Goal: Task Accomplishment & Management: Manage account settings

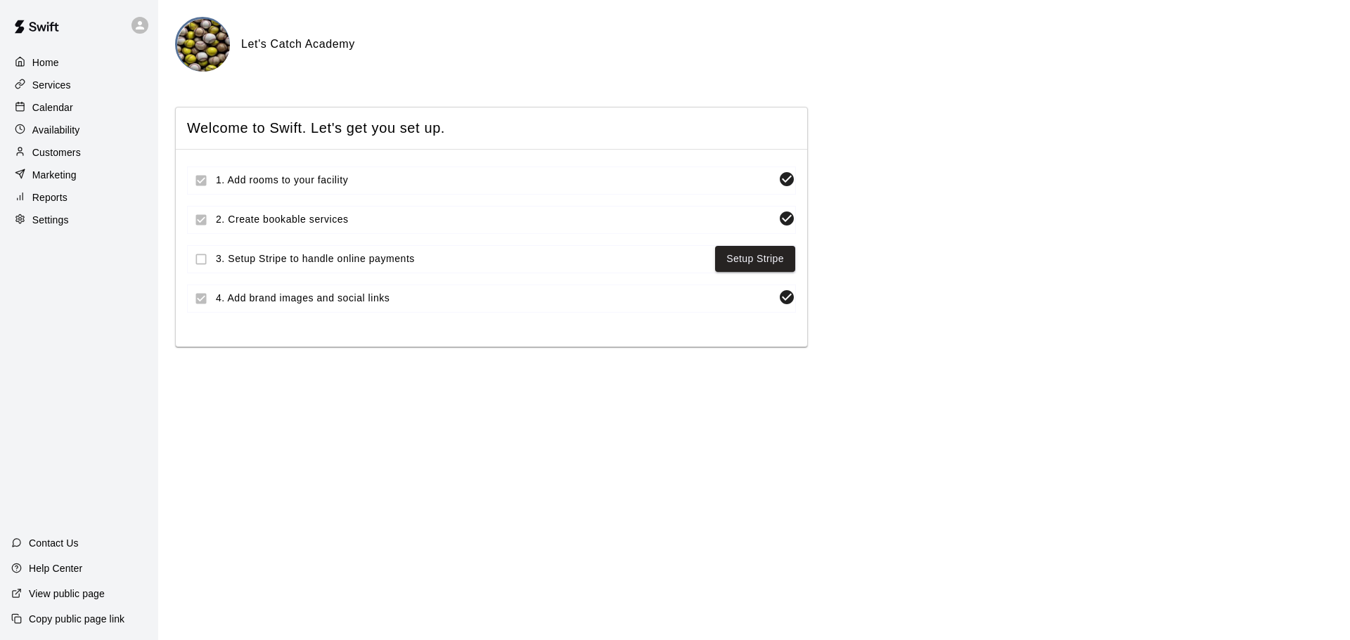
click at [39, 106] on p "Calendar" at bounding box center [52, 108] width 41 height 14
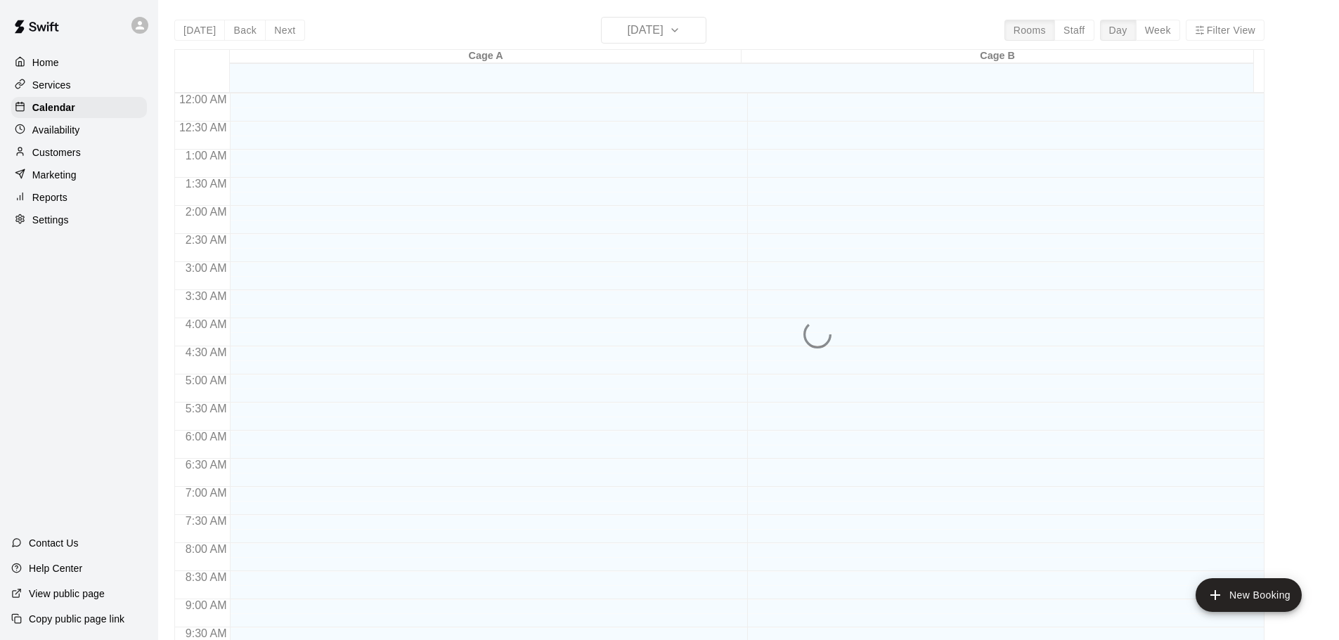
scroll to position [745, 0]
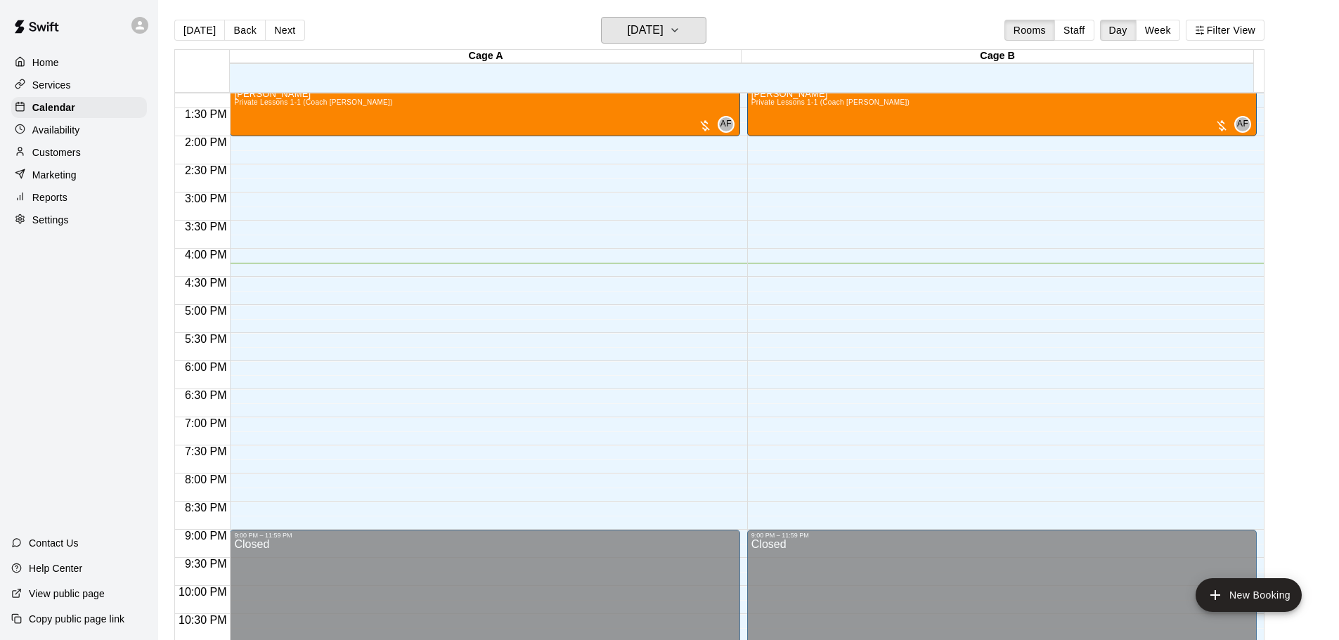
click at [664, 37] on h6 "[DATE]" at bounding box center [646, 30] width 36 height 20
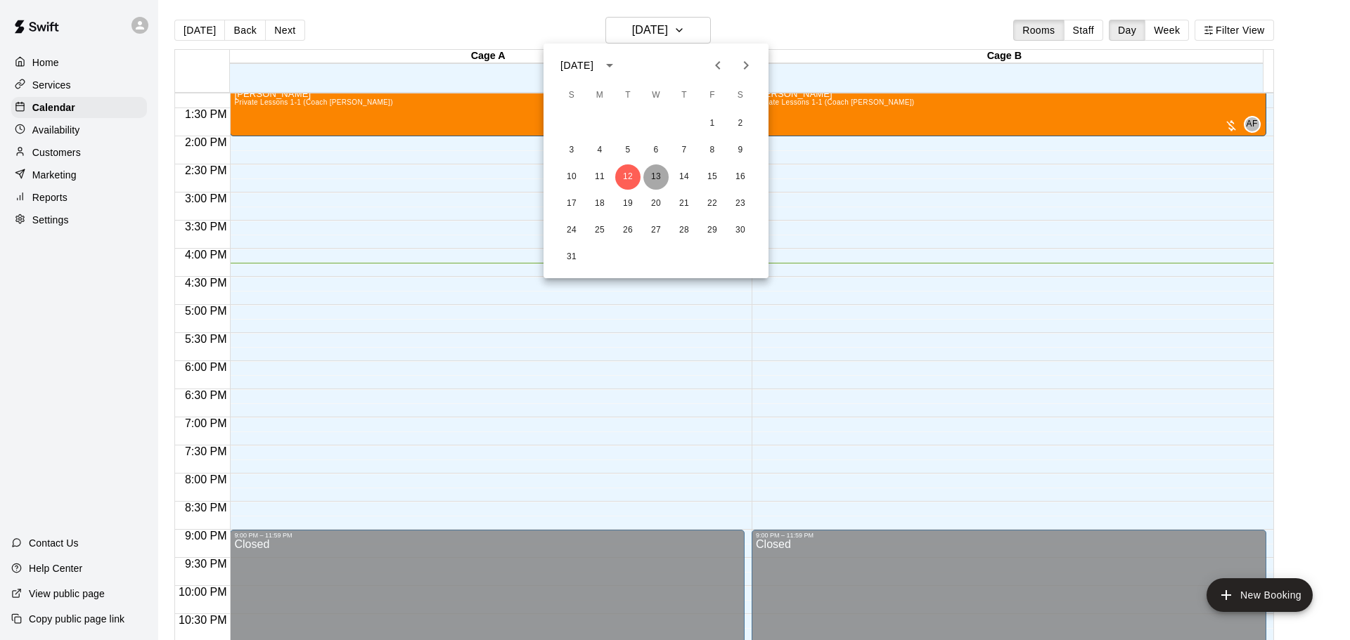
click at [656, 176] on button "13" at bounding box center [655, 177] width 25 height 25
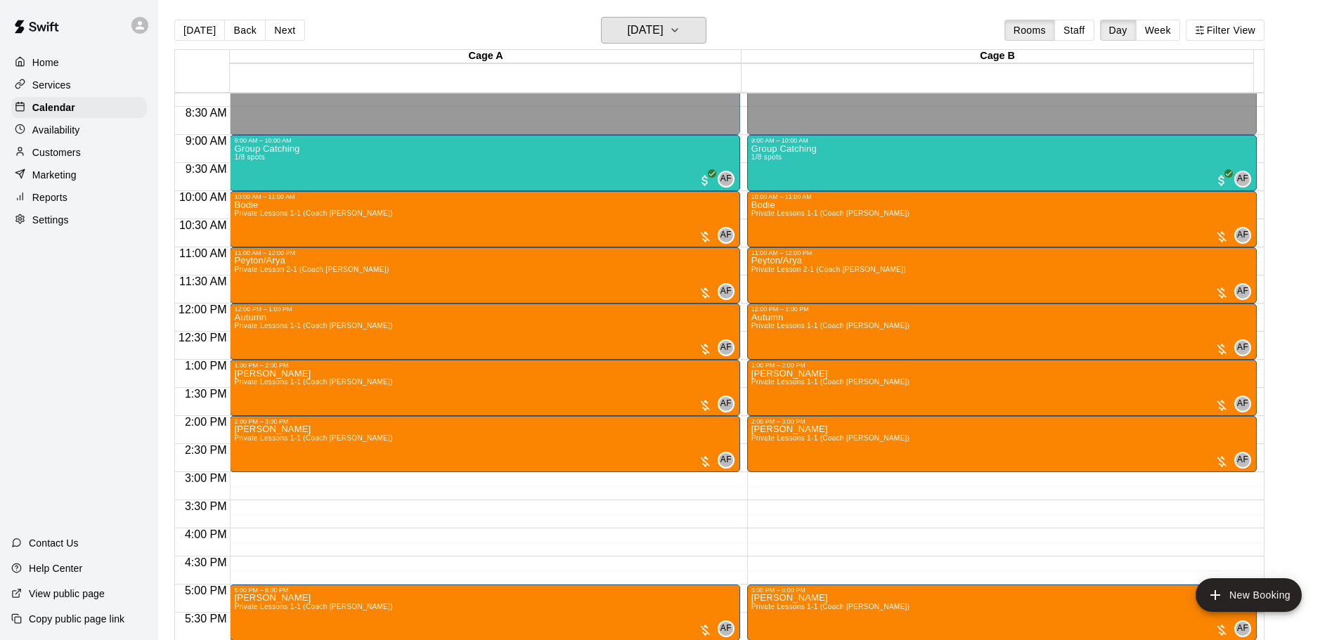
scroll to position [464, 0]
click at [664, 31] on h6 "[DATE]" at bounding box center [646, 30] width 36 height 20
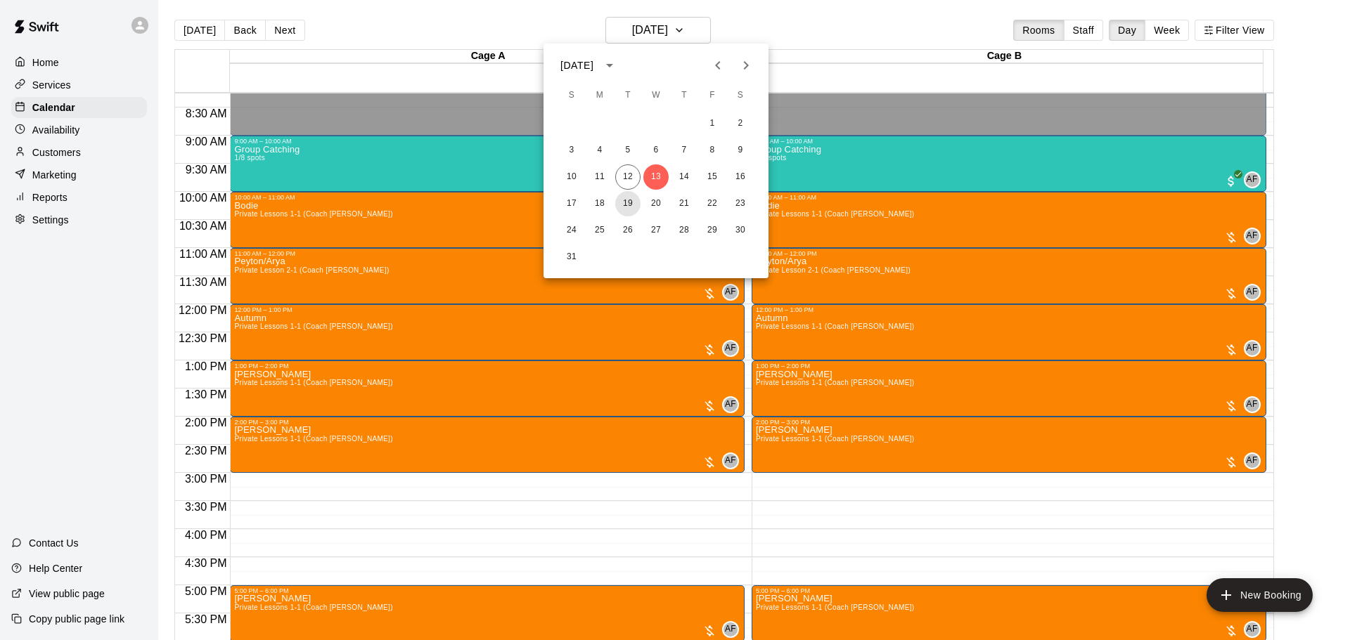
click at [624, 203] on button "19" at bounding box center [627, 203] width 25 height 25
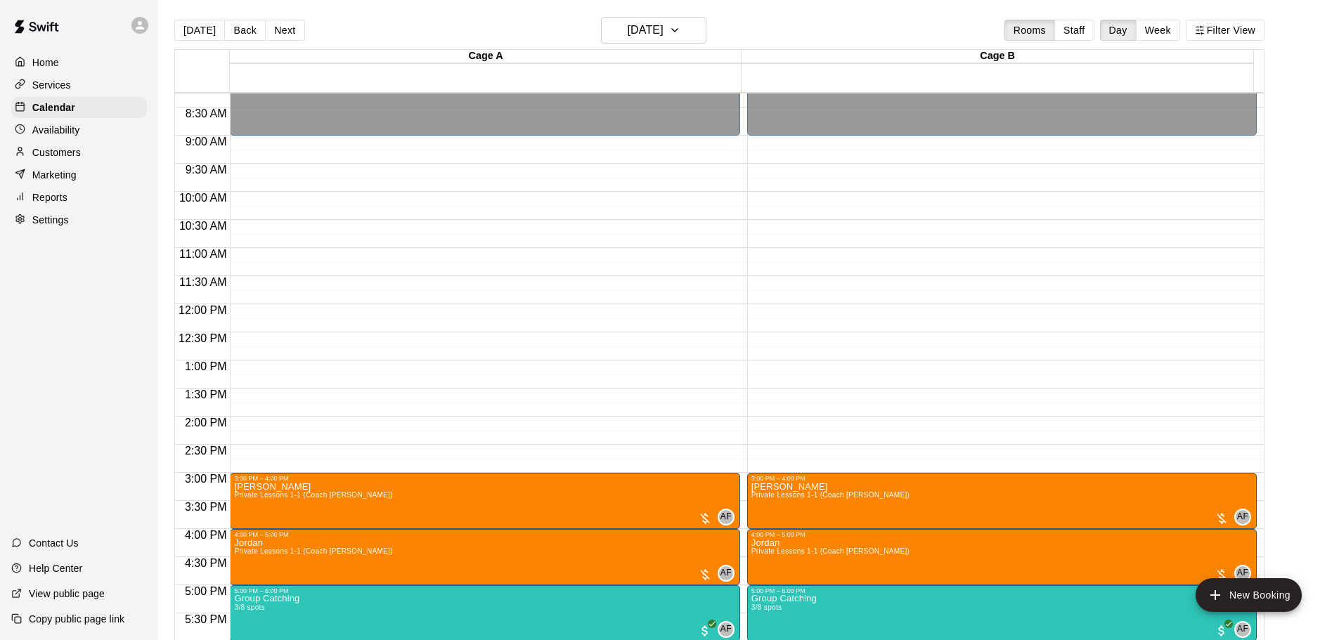
click at [655, 44] on div "[DATE] Back [DATE][DATE] Rooms Staff Day Week Filter View" at bounding box center [719, 33] width 1090 height 32
click at [657, 35] on h6 "[DATE]" at bounding box center [646, 30] width 36 height 20
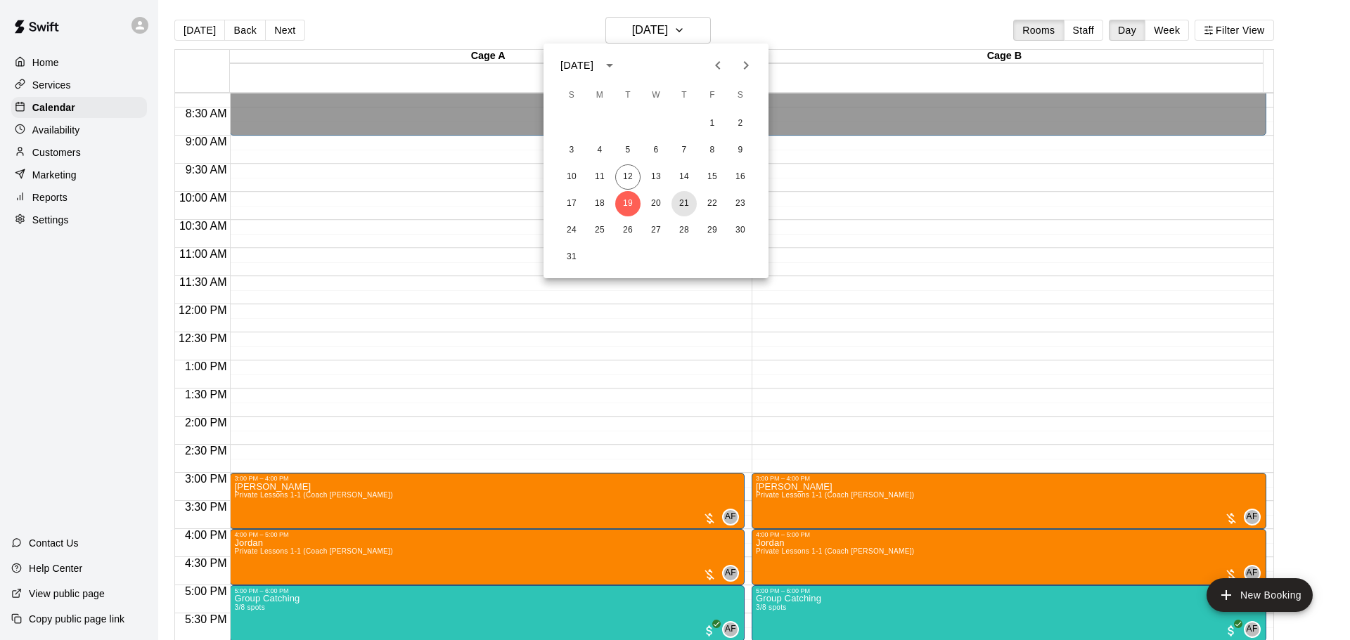
click at [681, 202] on button "21" at bounding box center [683, 203] width 25 height 25
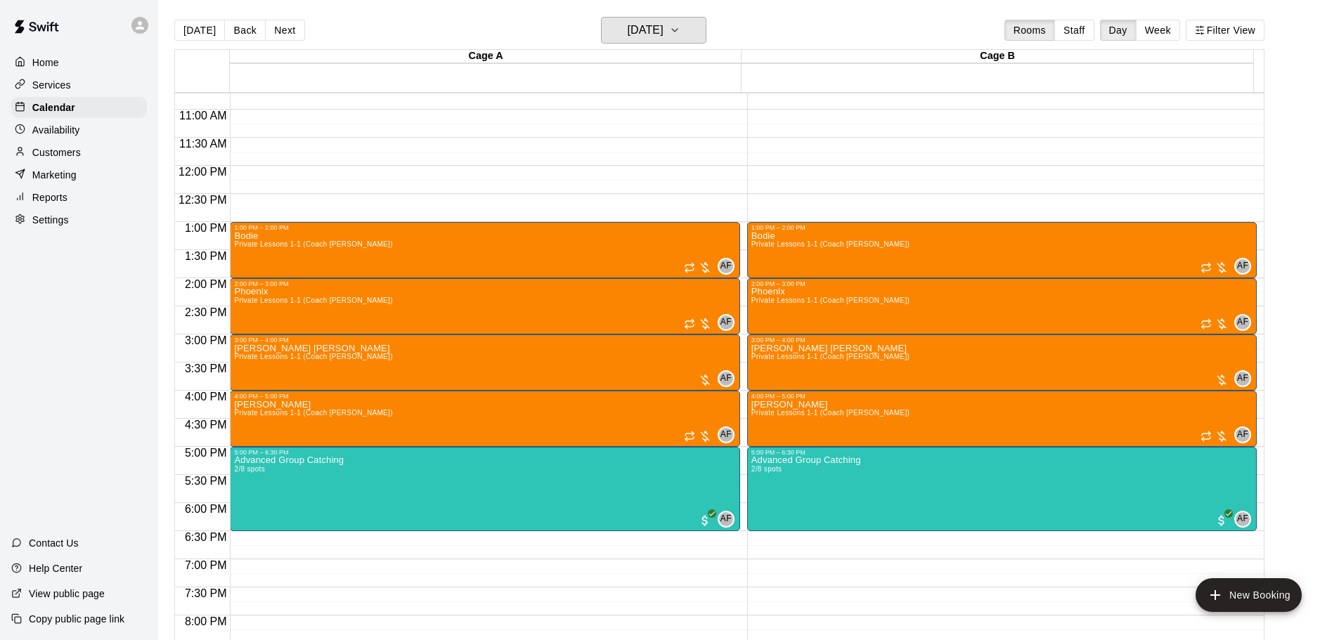
scroll to position [604, 0]
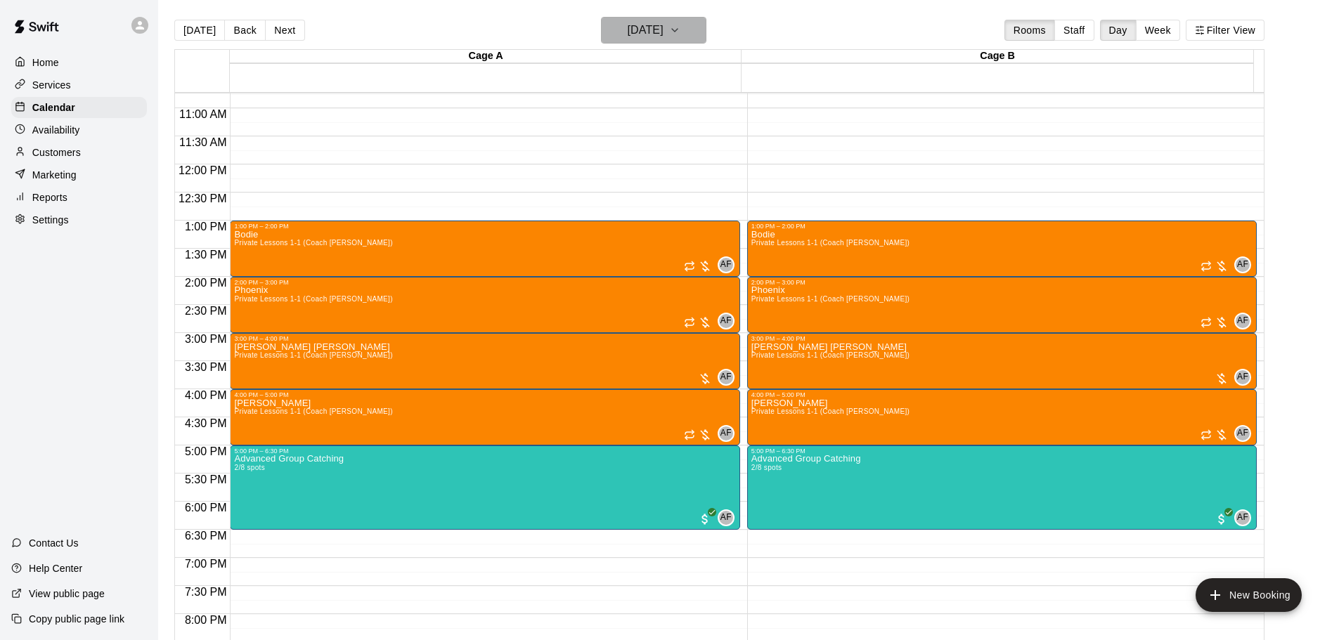
click at [648, 20] on h6 "[DATE]" at bounding box center [646, 30] width 36 height 20
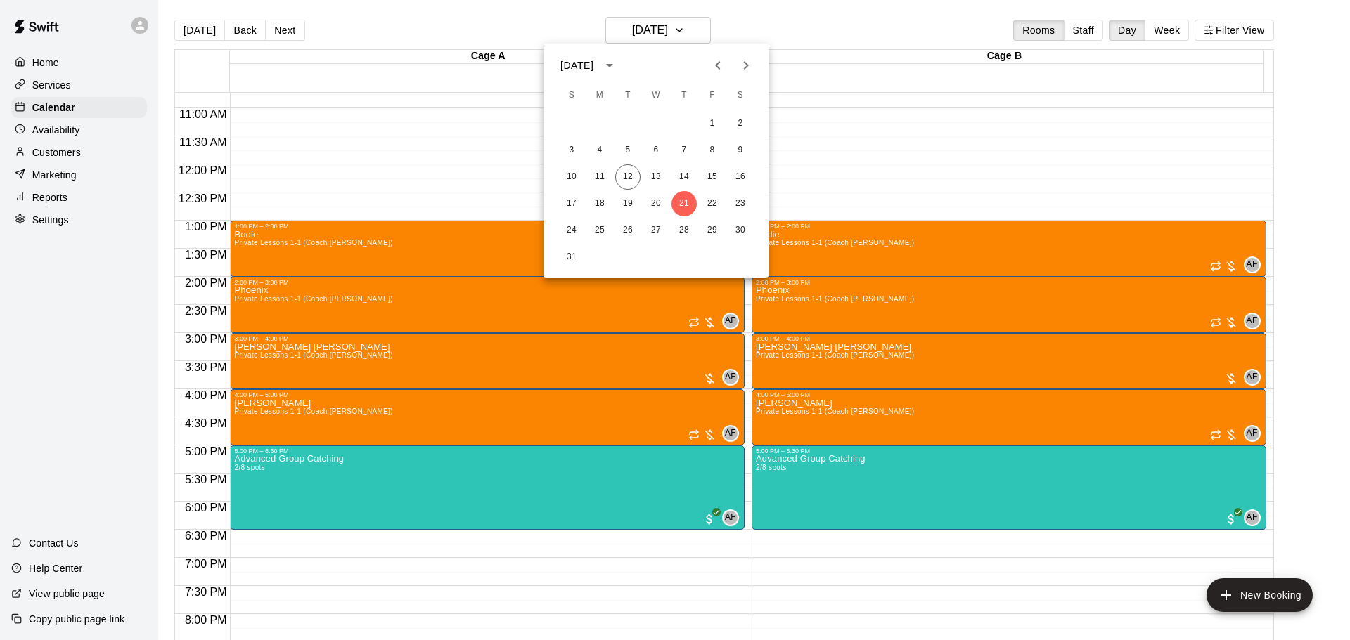
click at [642, 162] on div "3 4 5 6 7 8 9" at bounding box center [655, 150] width 225 height 25
click at [648, 172] on button "13" at bounding box center [655, 177] width 25 height 25
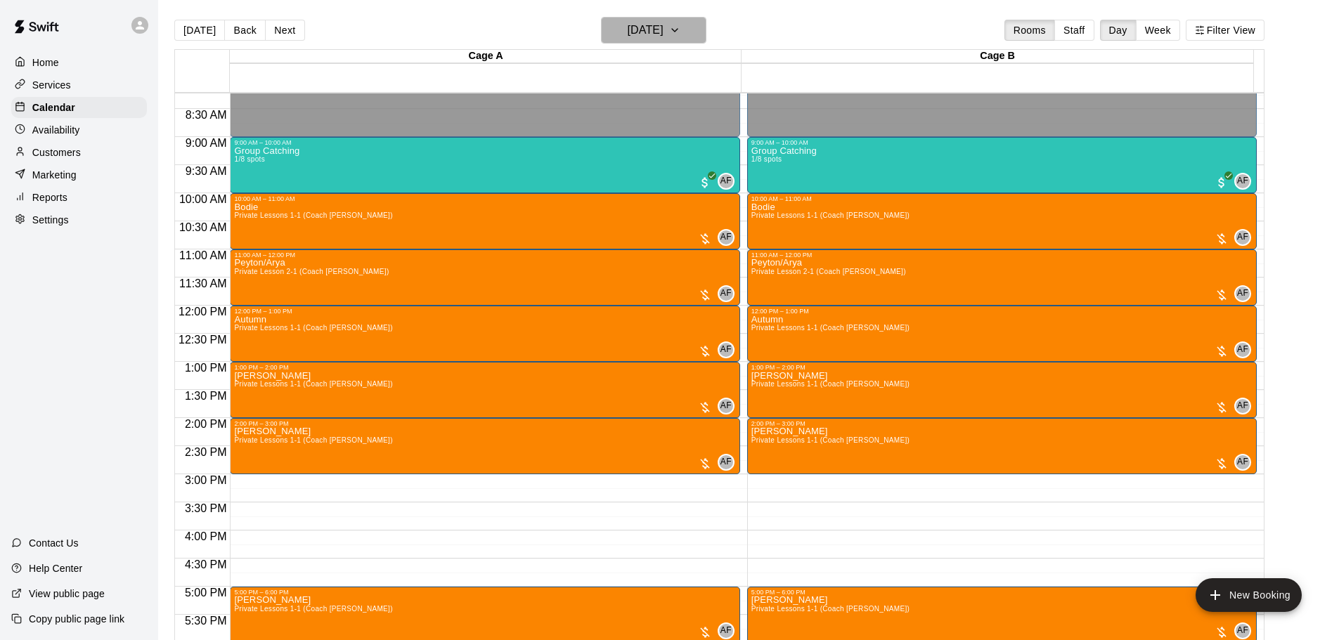
scroll to position [463, 0]
click at [359, 216] on div "Bodie Private Lessons 1-1 (Coach [PERSON_NAME]) AF 0" at bounding box center [484, 522] width 501 height 640
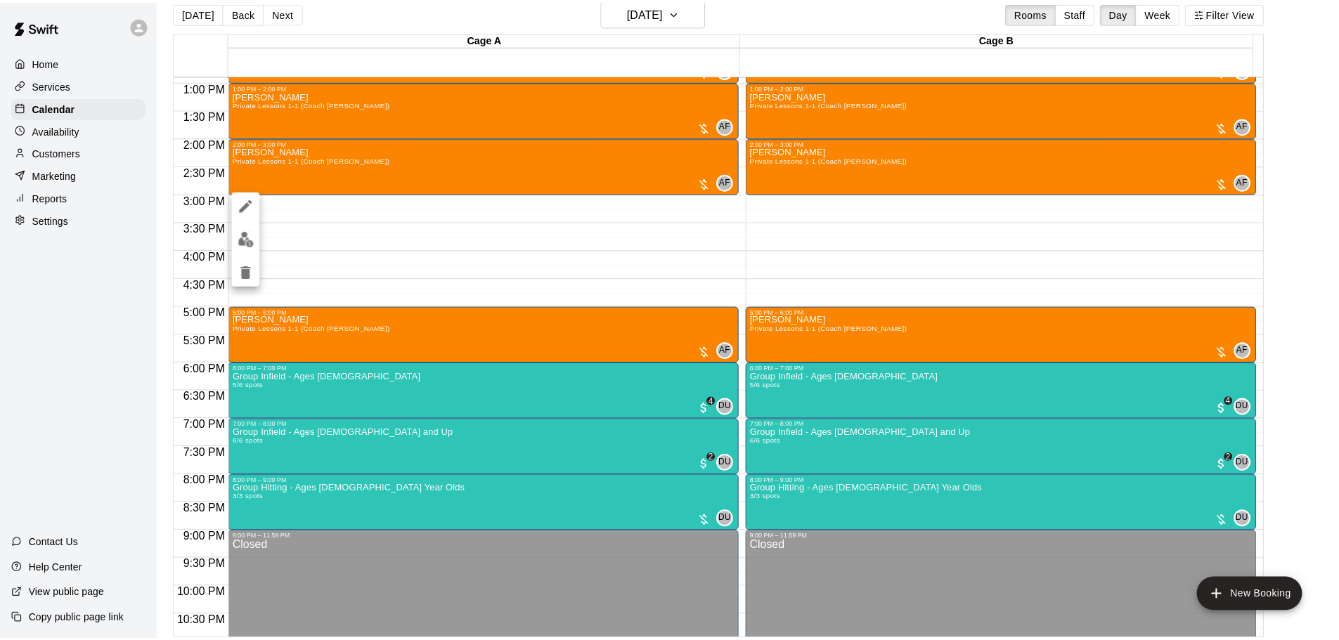
scroll to position [788, 0]
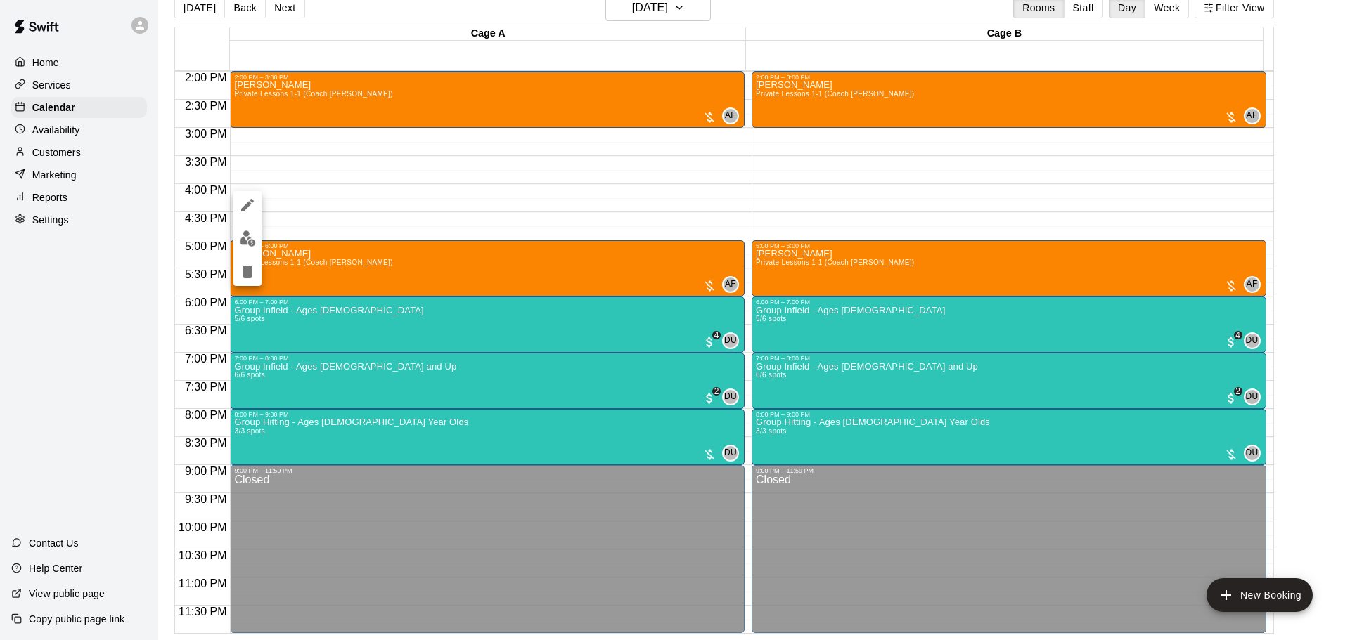
click at [494, 181] on div at bounding box center [675, 320] width 1350 height 640
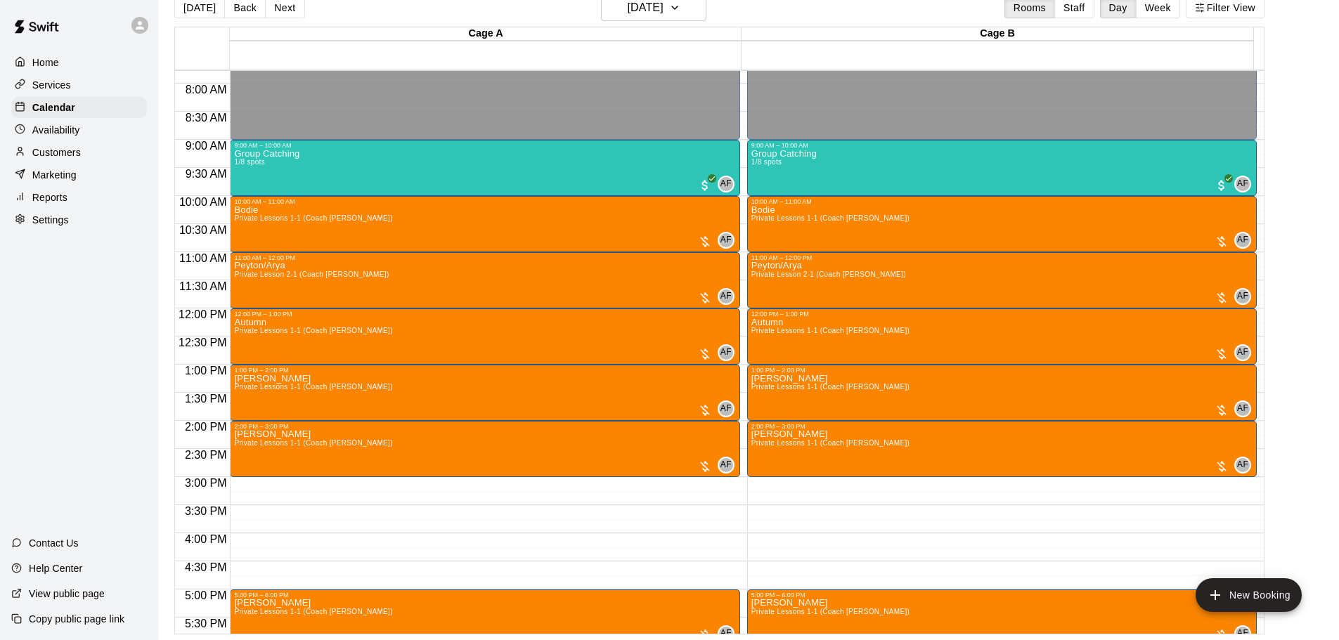
click at [371, 227] on div "Bodie Private Lessons 1-1 (Coach [PERSON_NAME]) AF 0" at bounding box center [484, 525] width 501 height 640
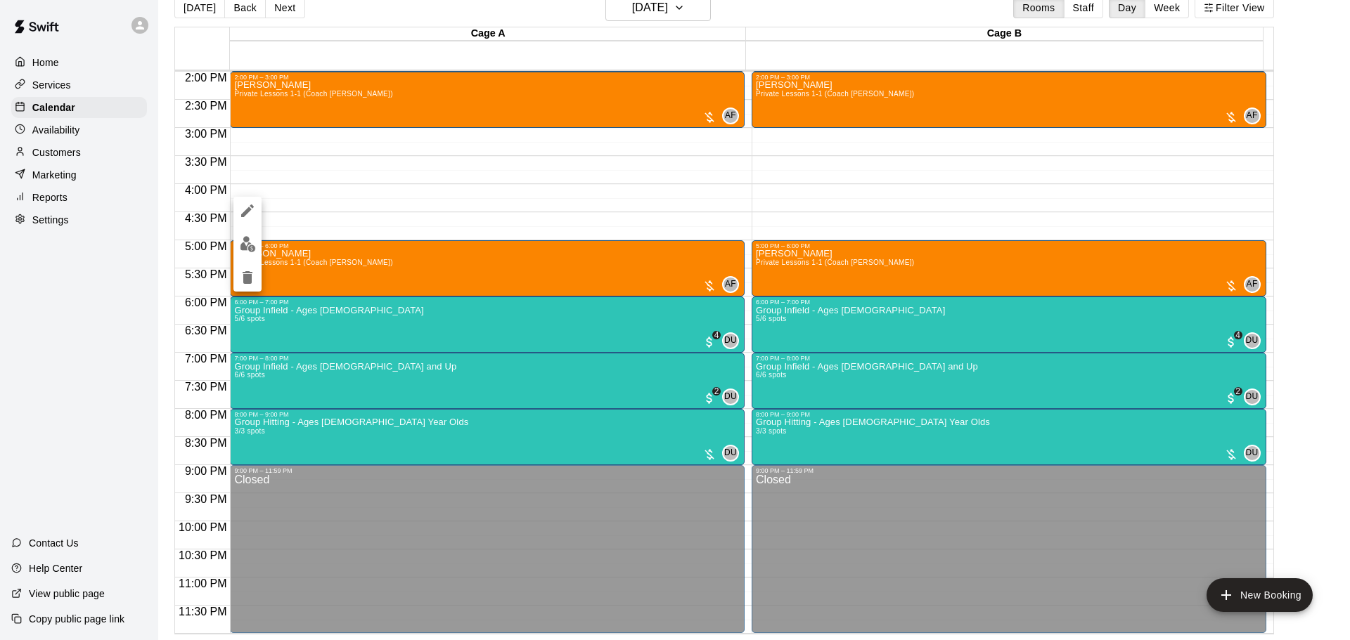
click at [382, 193] on div at bounding box center [675, 320] width 1350 height 640
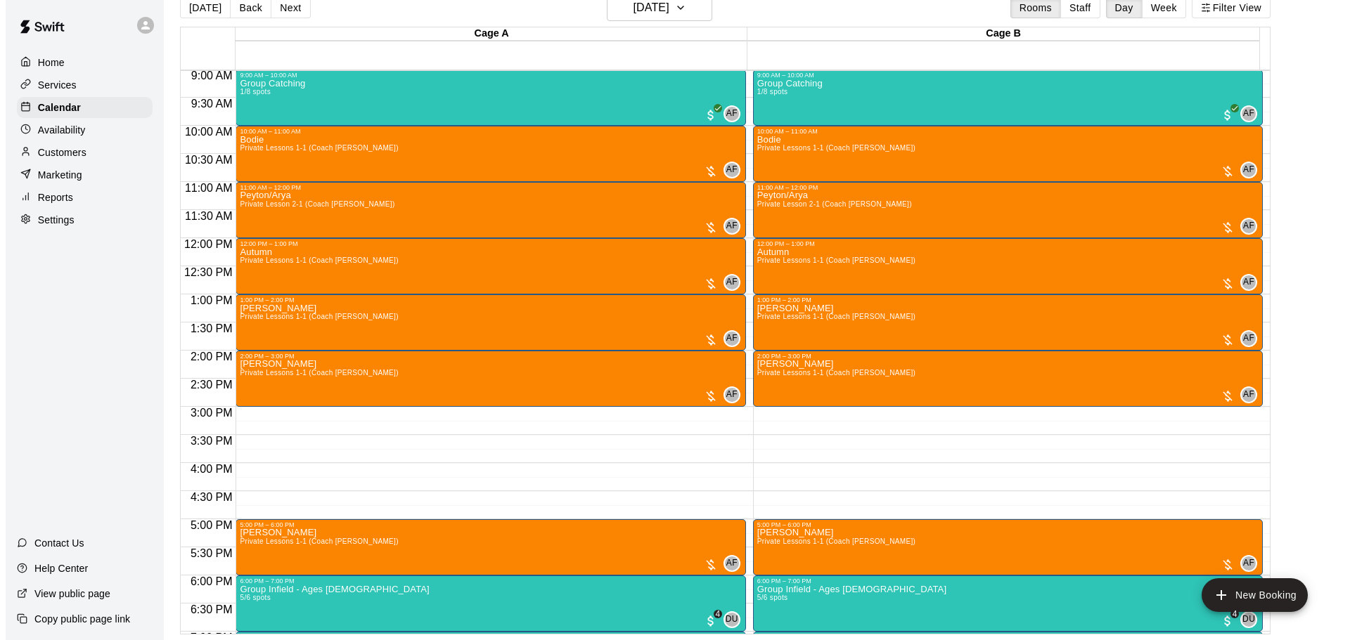
scroll to position [506, 0]
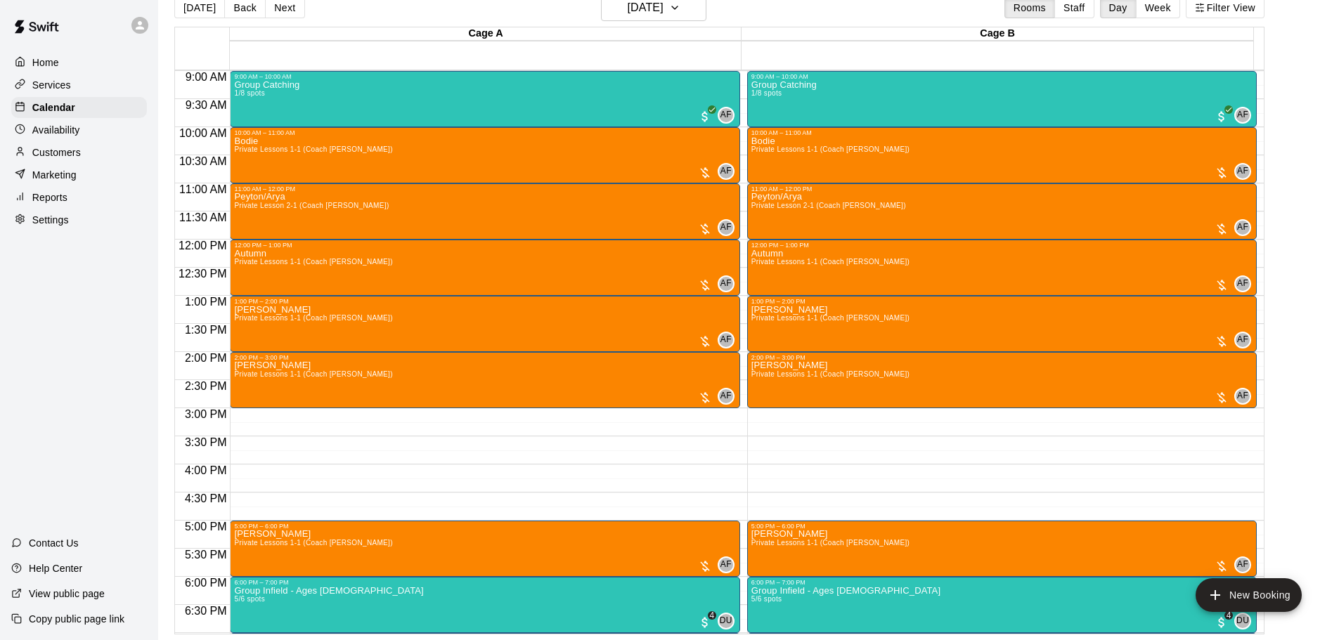
click at [412, 144] on div "Bodie Private Lessons 1-1 (Coach [PERSON_NAME]) AF 0" at bounding box center [484, 456] width 501 height 640
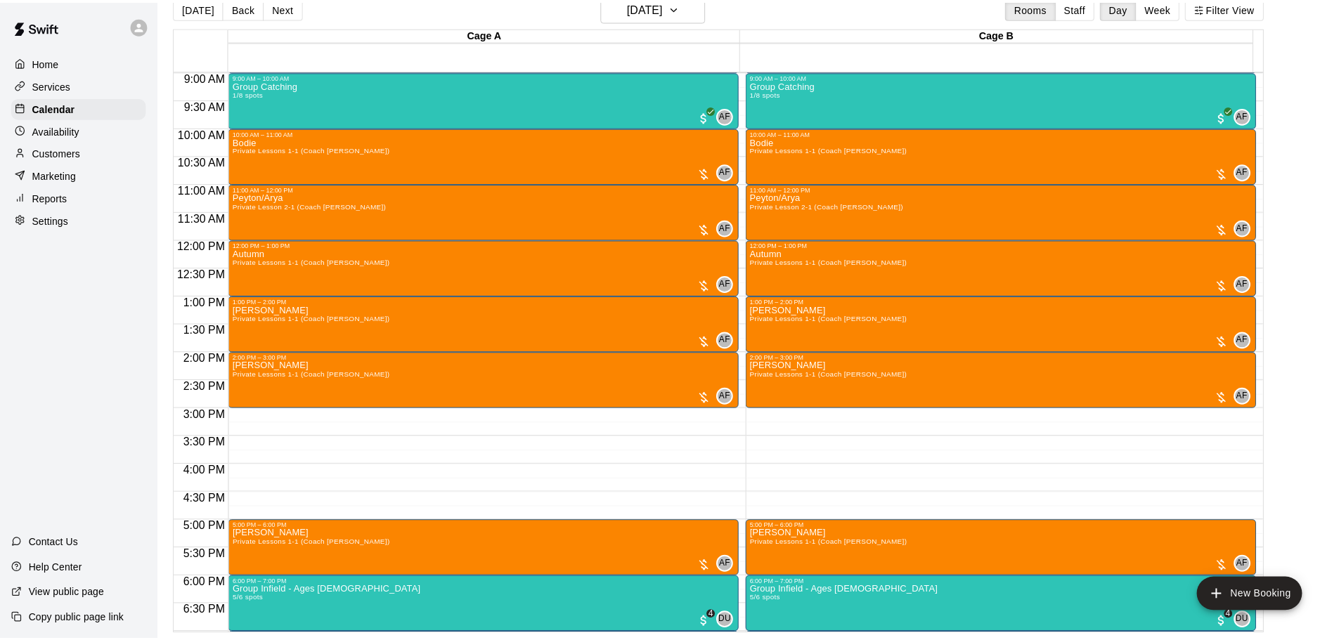
scroll to position [788, 0]
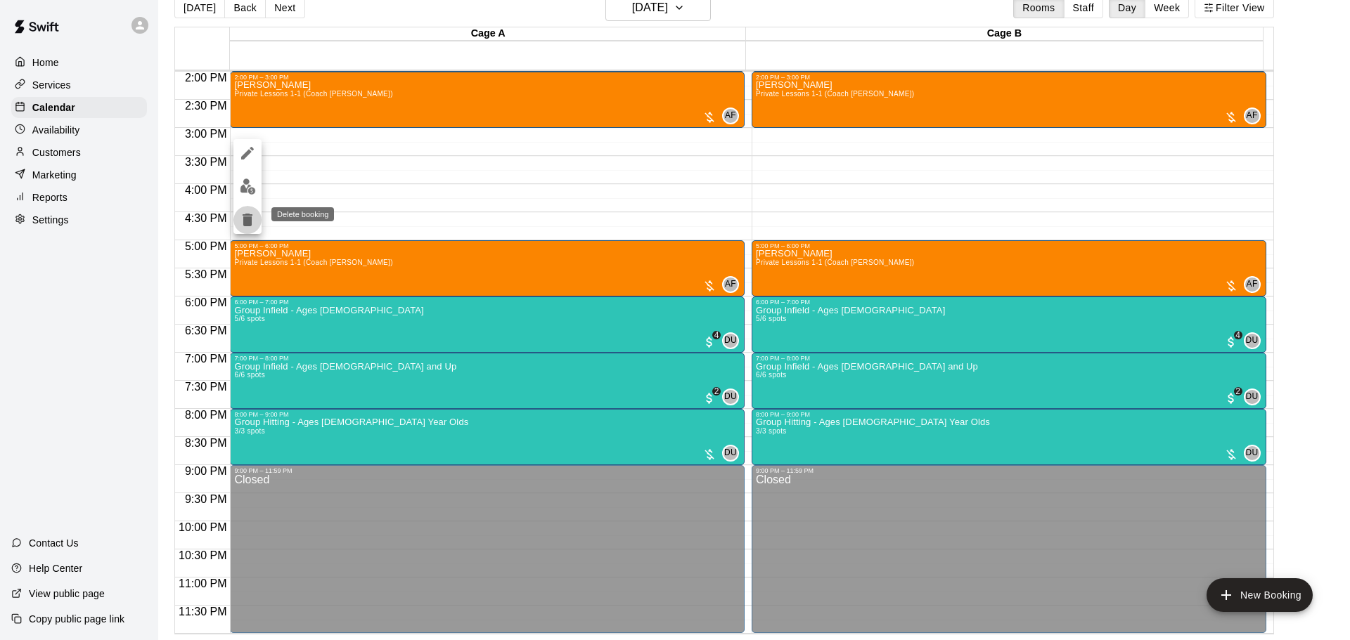
click at [253, 221] on icon "delete" at bounding box center [247, 220] width 17 height 17
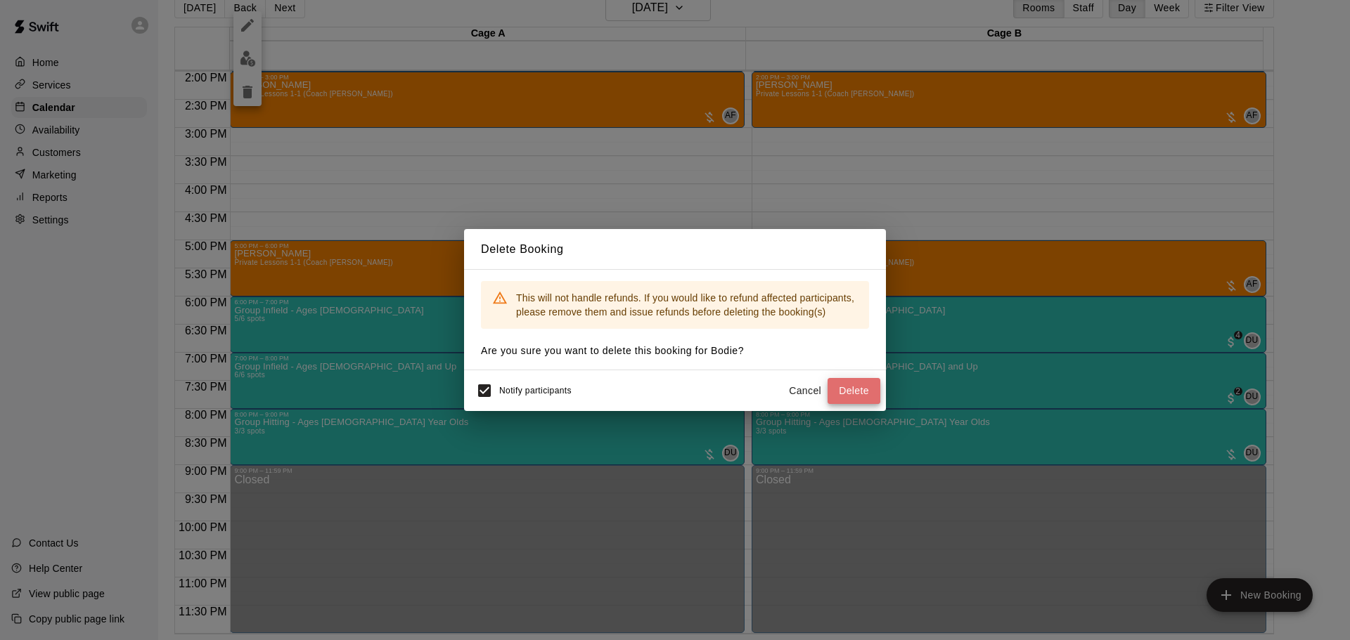
click at [852, 389] on button "Delete" at bounding box center [853, 391] width 53 height 26
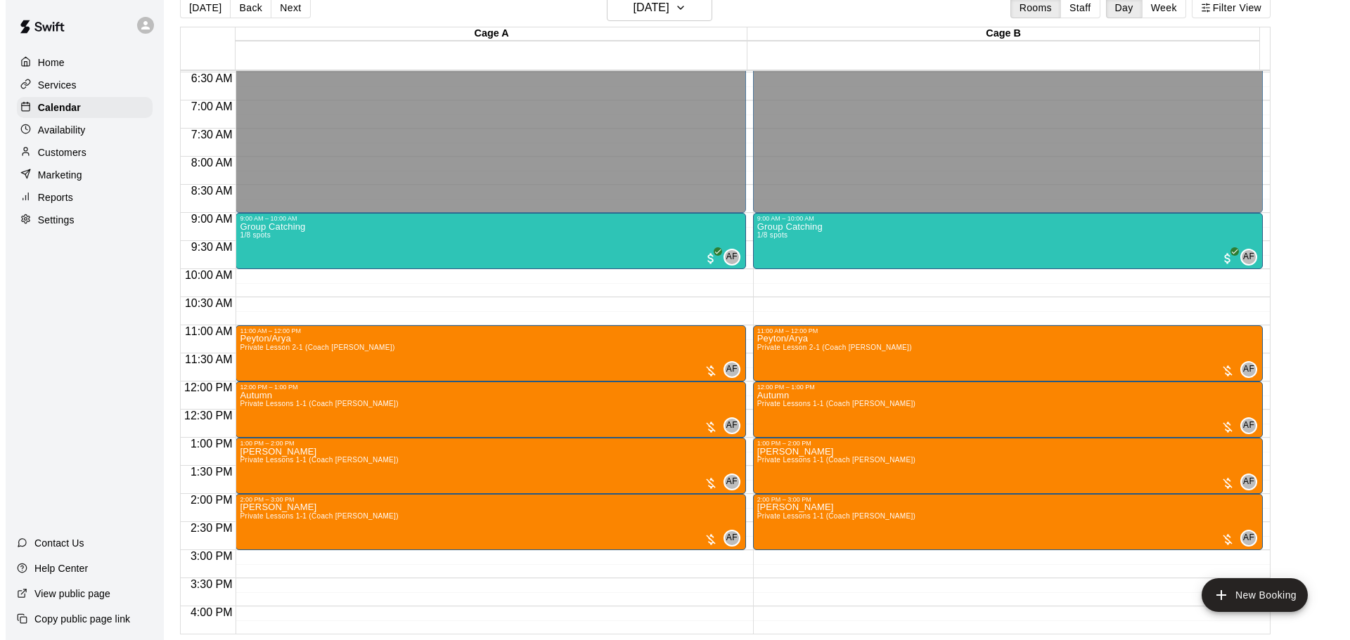
scroll to position [365, 0]
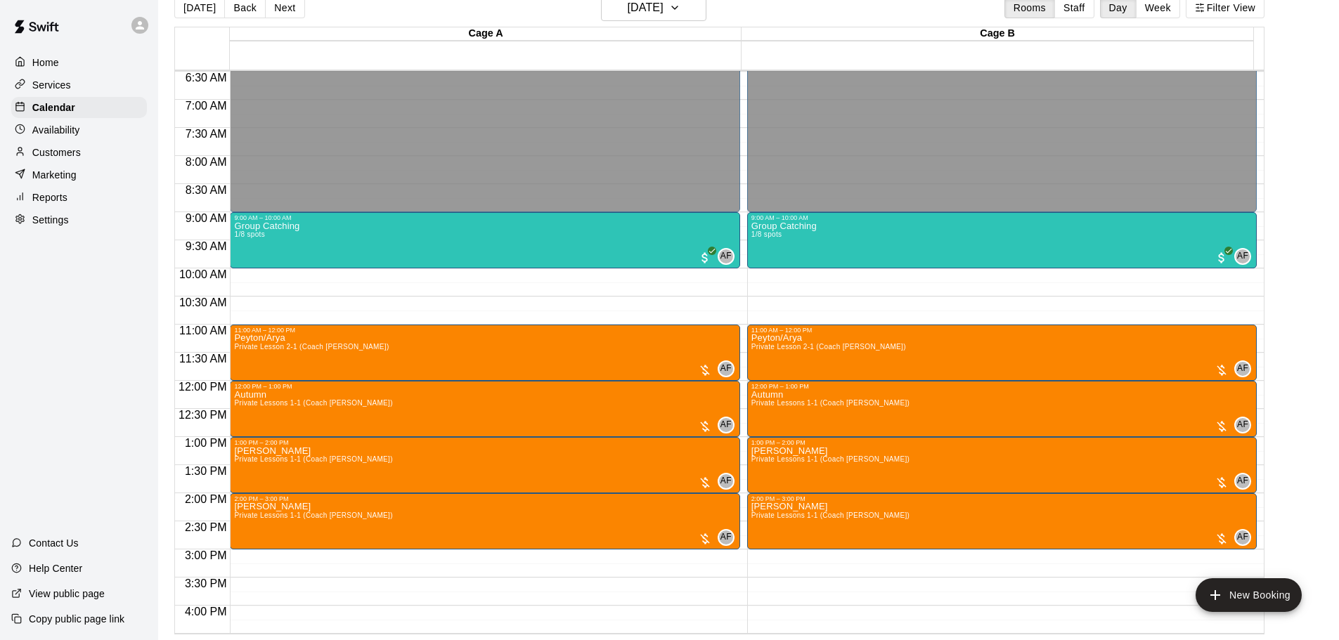
click at [288, 223] on div "9:00 AM – 10:00 AM Group Catching 1/8 spots AF 0" at bounding box center [484, 240] width 501 height 52
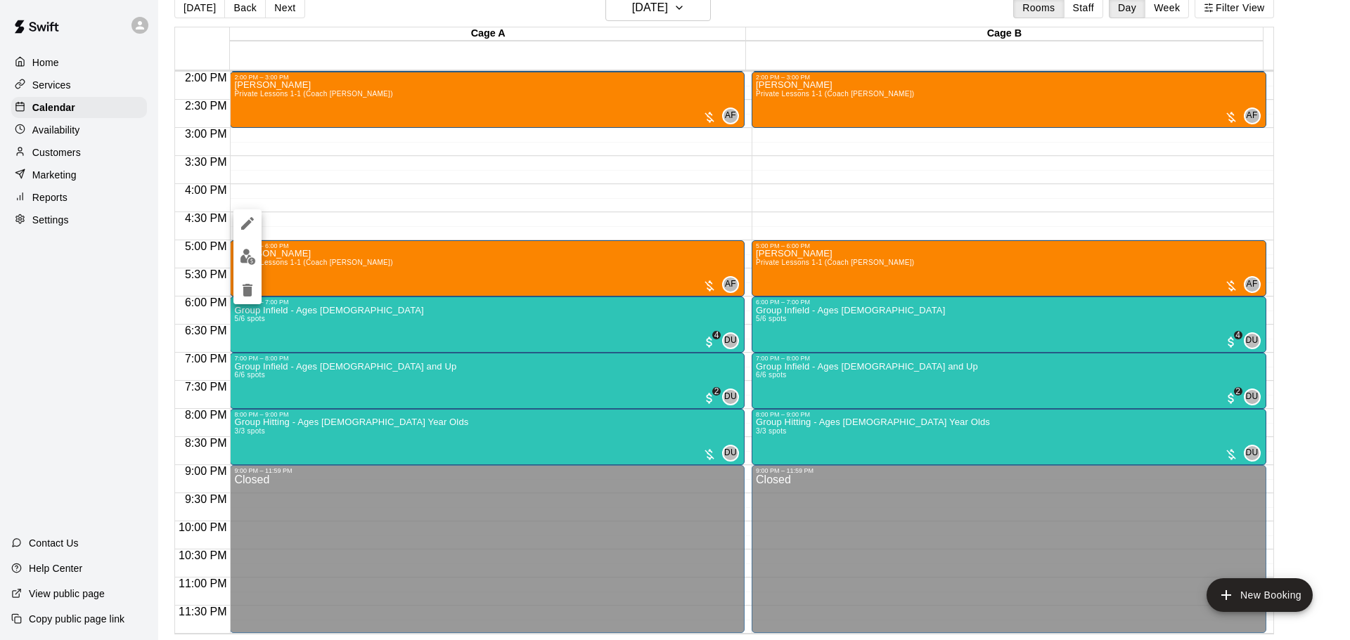
click at [367, 169] on div at bounding box center [675, 320] width 1350 height 640
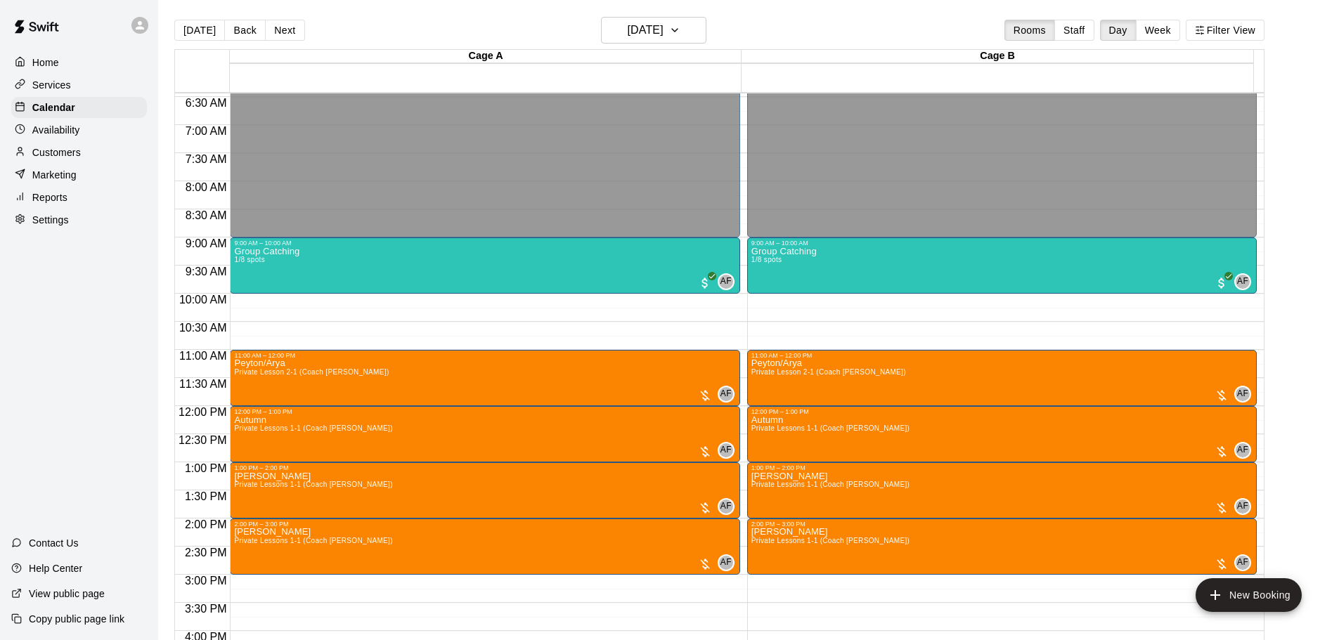
scroll to position [361, 0]
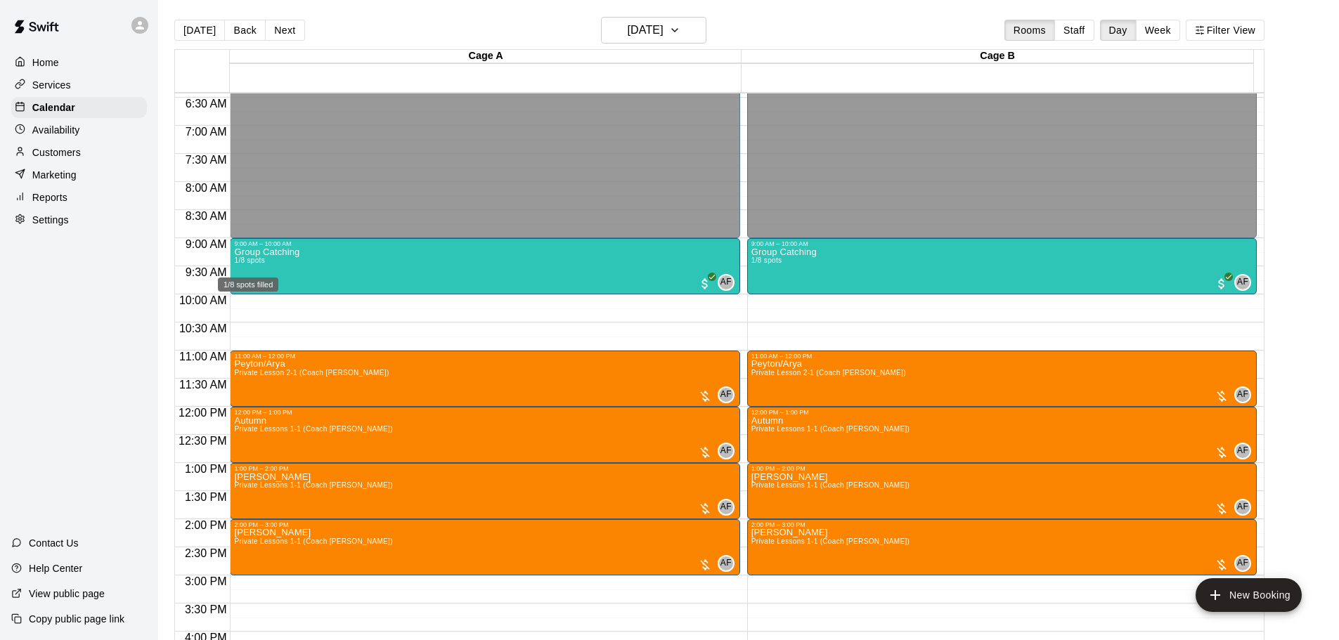
click at [257, 270] on div "1/8 spots filled" at bounding box center [248, 280] width 63 height 25
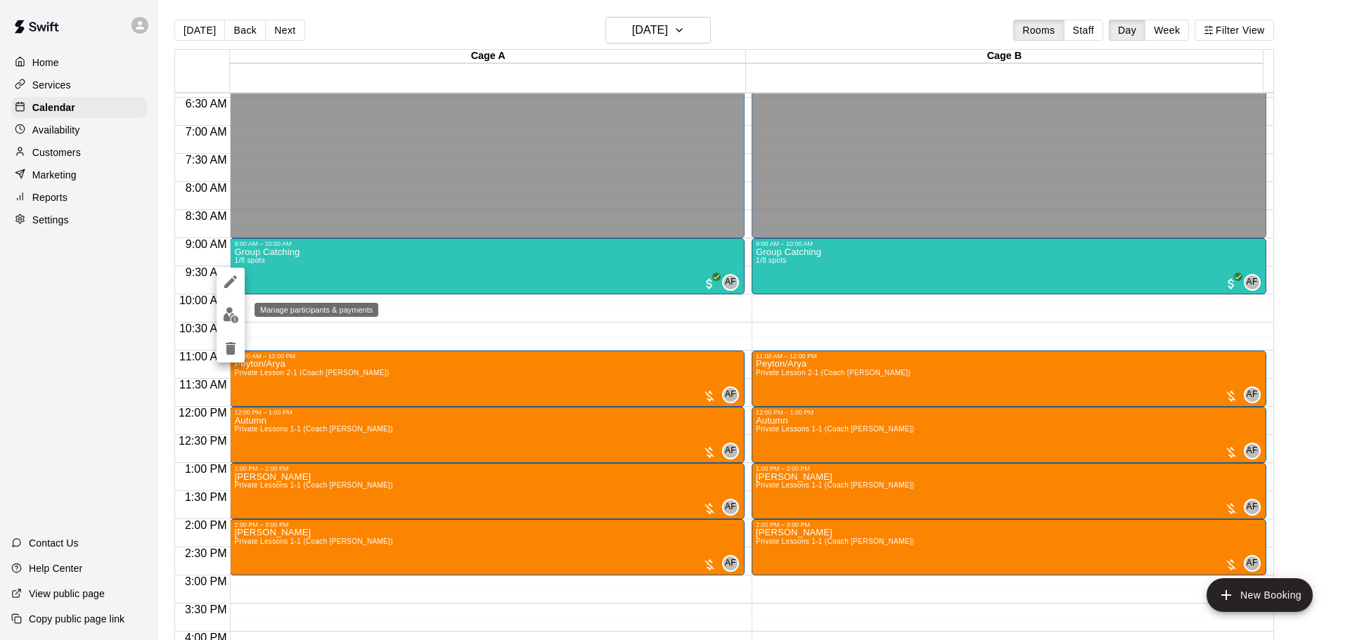
click at [228, 312] on img "edit" at bounding box center [231, 315] width 16 height 16
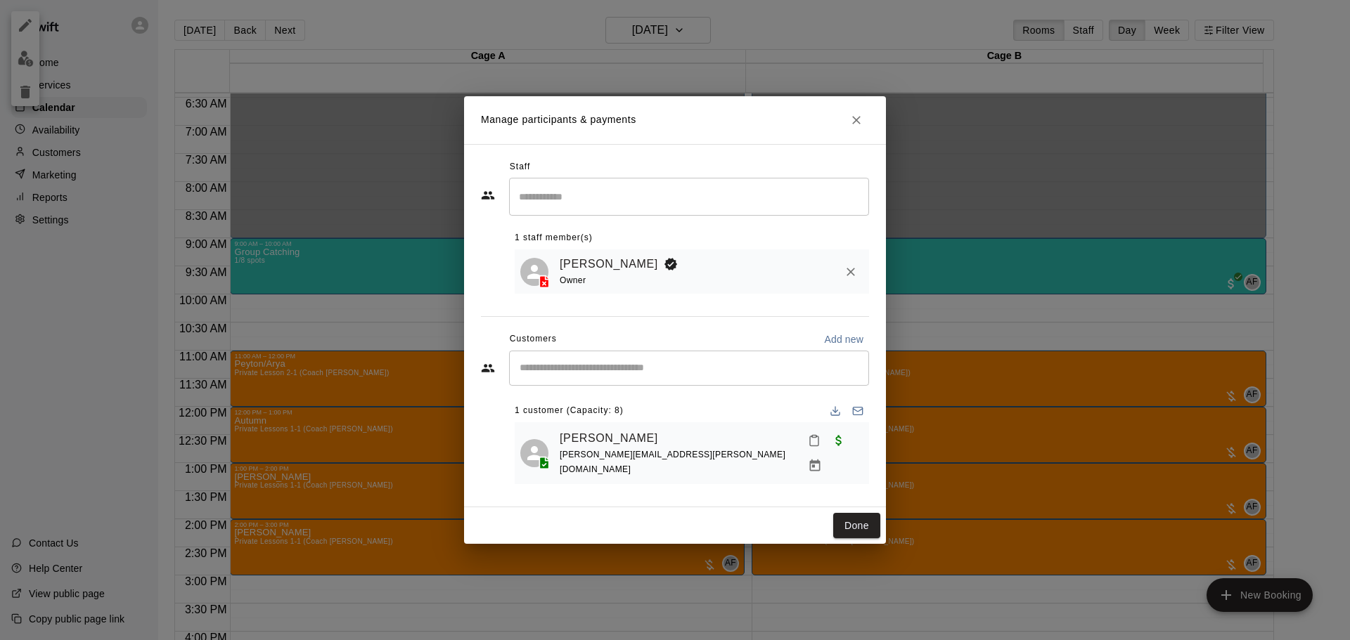
click at [546, 202] on input "Search staff" at bounding box center [688, 196] width 347 height 25
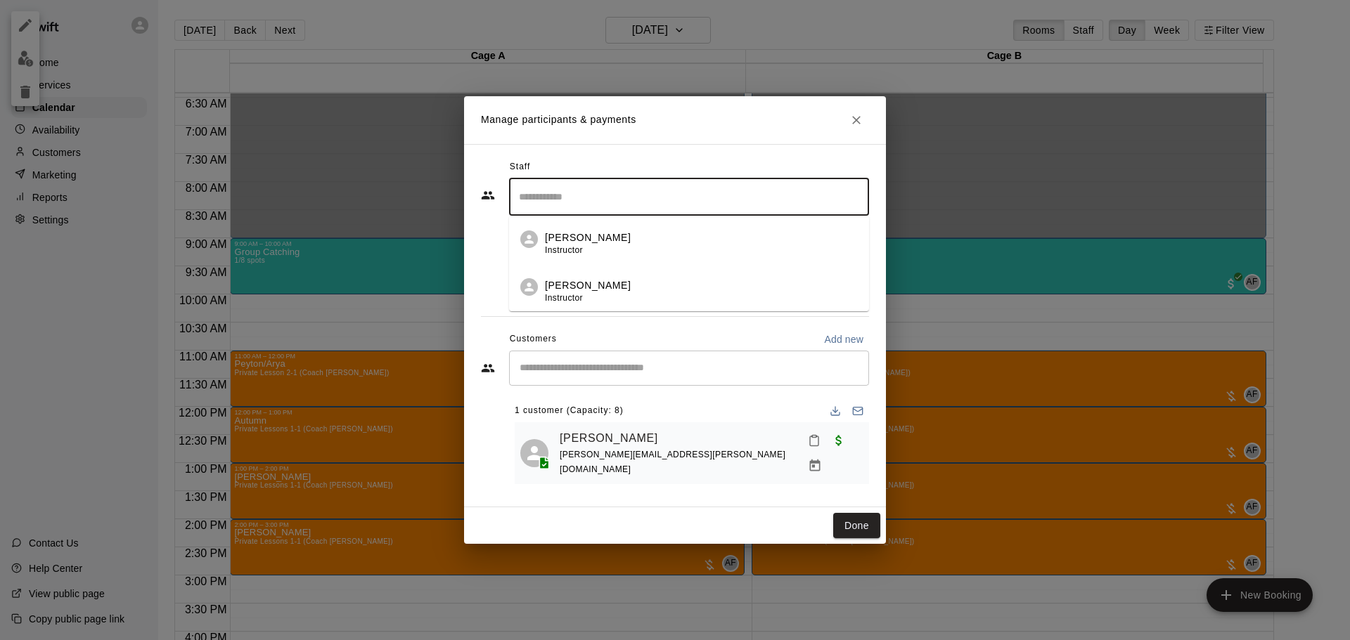
type input "*"
click at [586, 366] on div "​" at bounding box center [689, 368] width 360 height 35
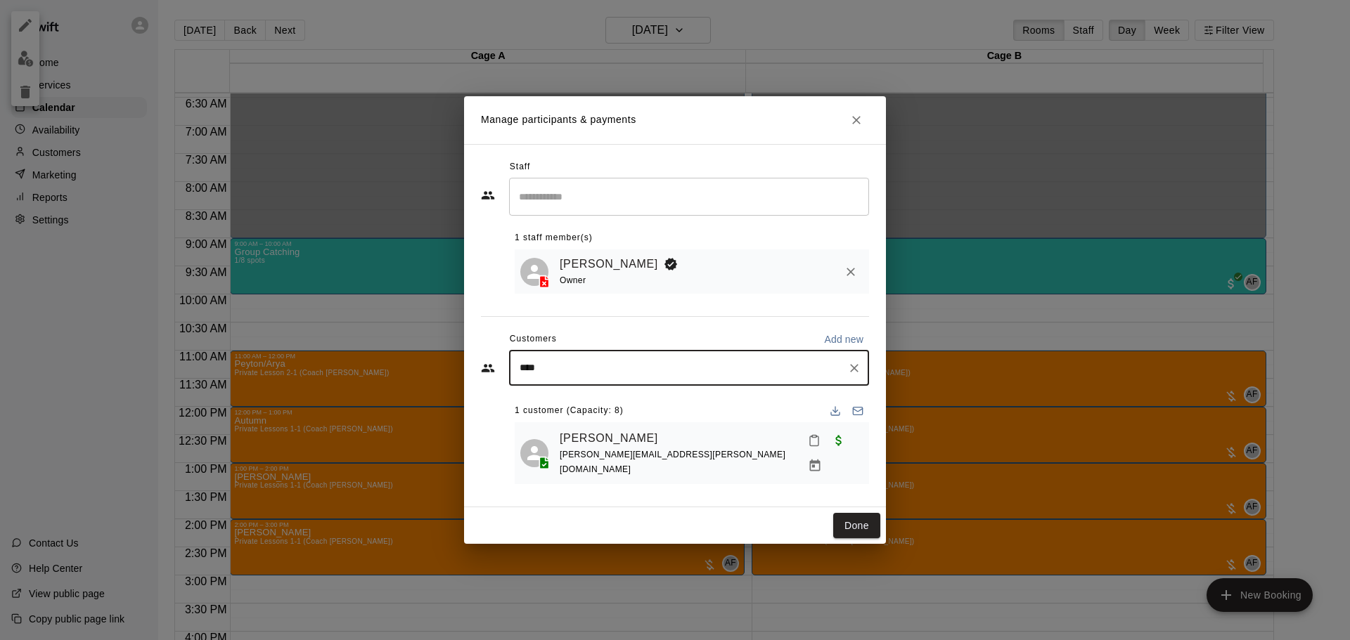
type input "*****"
click at [617, 417] on div "[PERSON_NAME] [EMAIL_ADDRESS][DOMAIN_NAME]" at bounding box center [623, 418] width 151 height 30
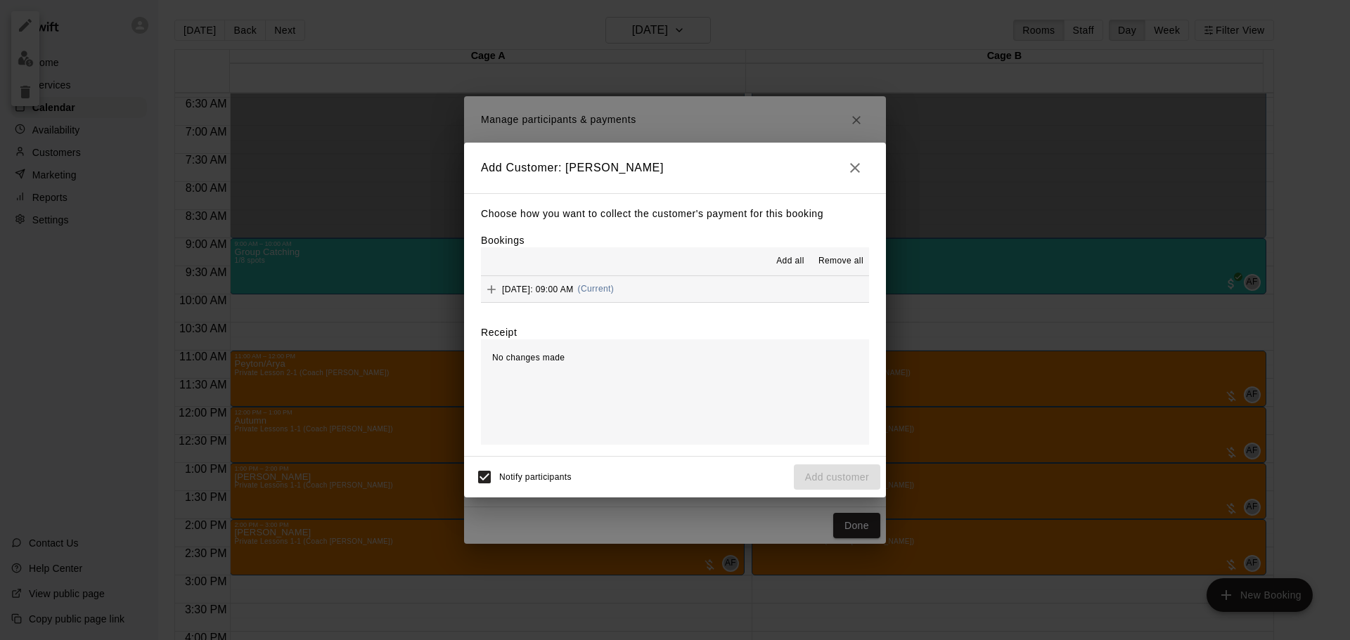
click at [788, 254] on button "Add all" at bounding box center [790, 261] width 45 height 22
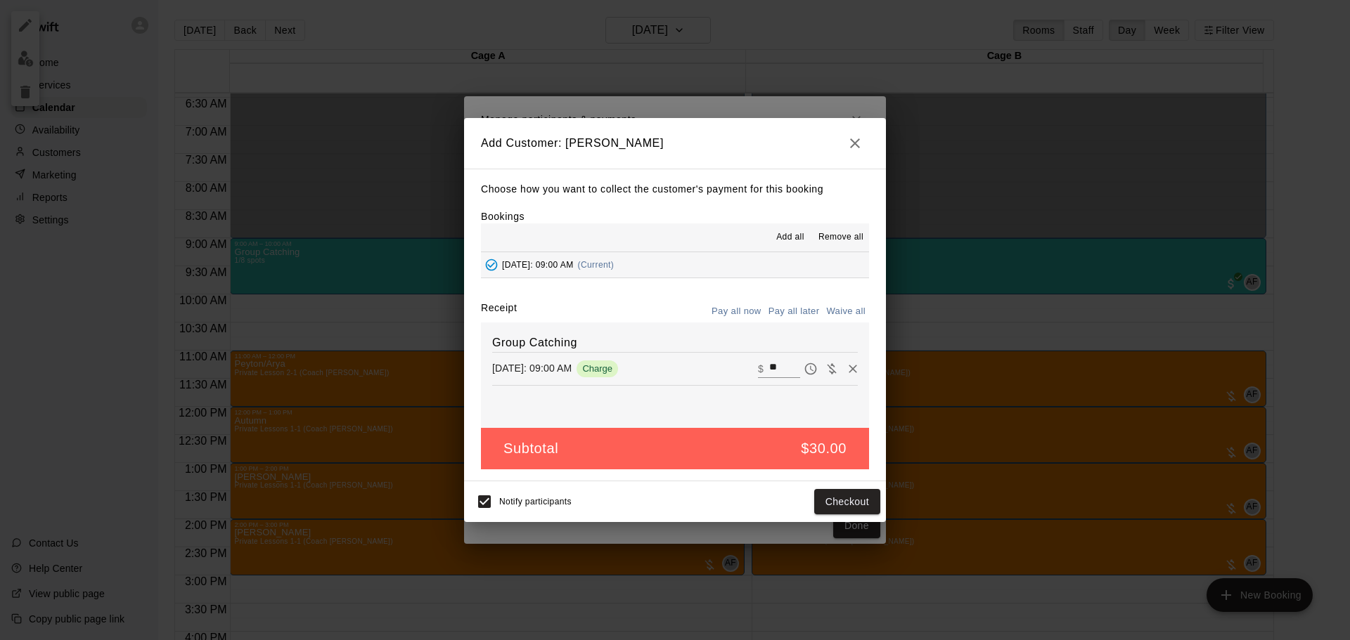
click at [793, 312] on button "Pay all later" at bounding box center [794, 312] width 58 height 22
click at [840, 496] on button "Add customer" at bounding box center [837, 502] width 86 height 26
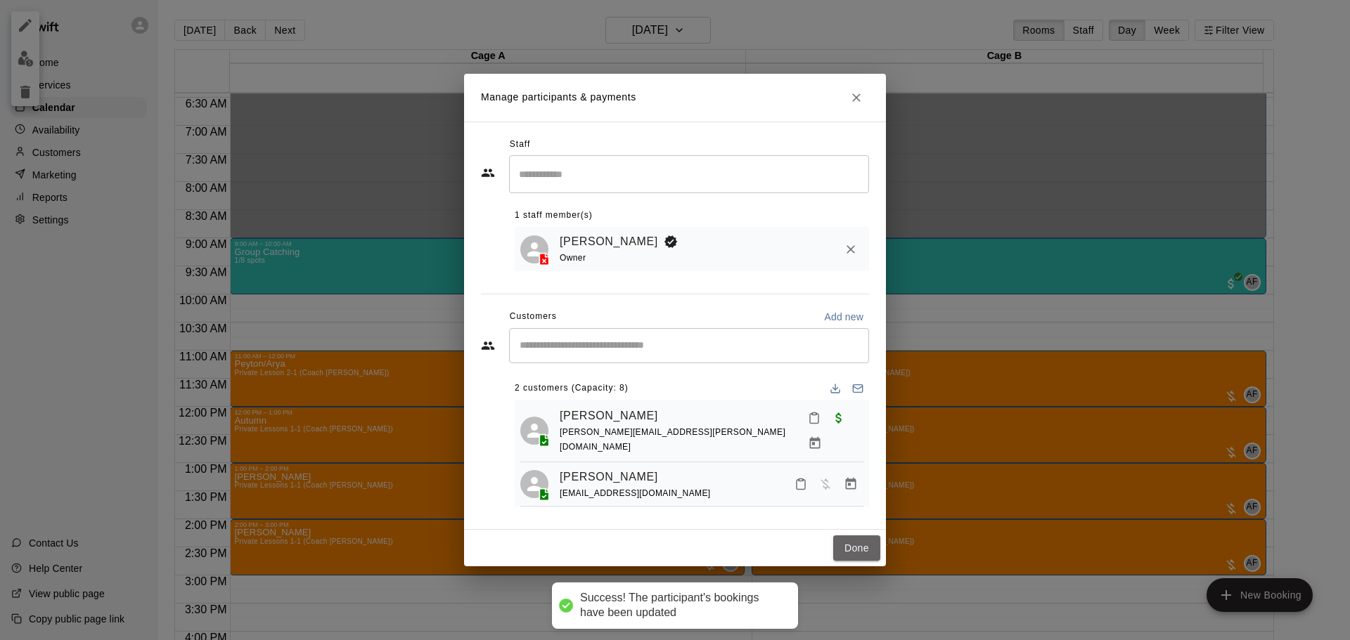
click at [865, 548] on button "Done" at bounding box center [856, 549] width 47 height 26
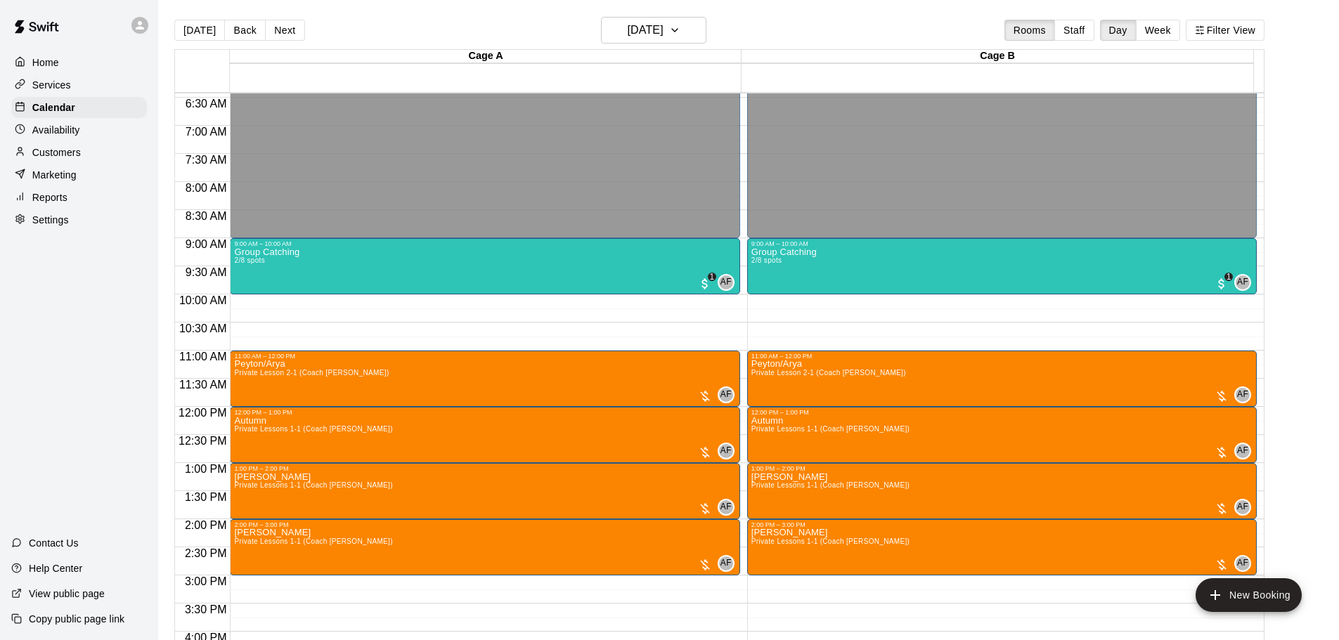
click at [44, 124] on div "Availability" at bounding box center [79, 130] width 136 height 21
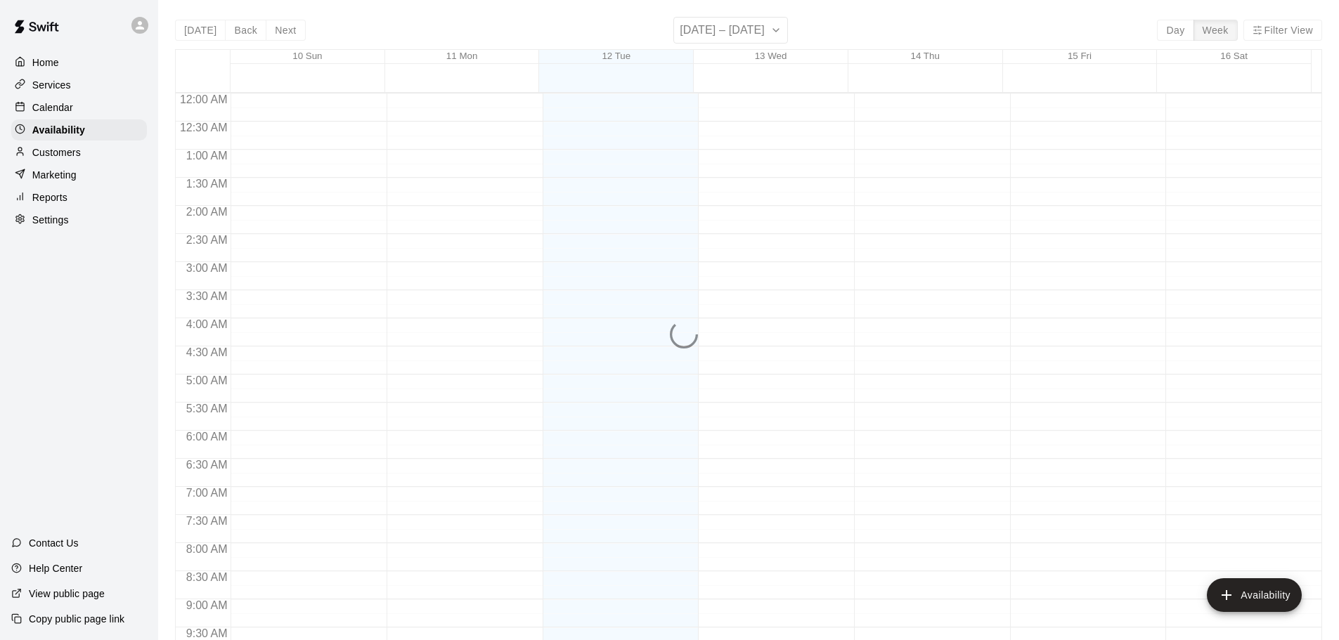
scroll to position [787, 0]
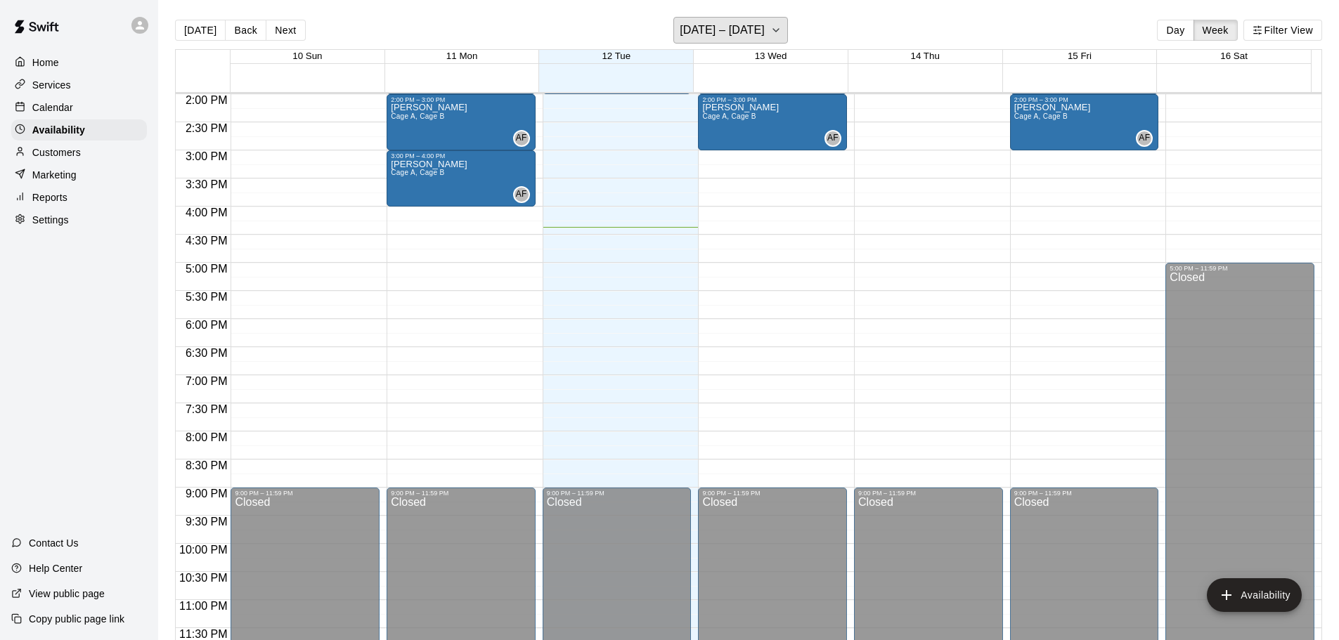
click at [723, 19] on button "[DATE] – [DATE]" at bounding box center [731, 30] width 115 height 27
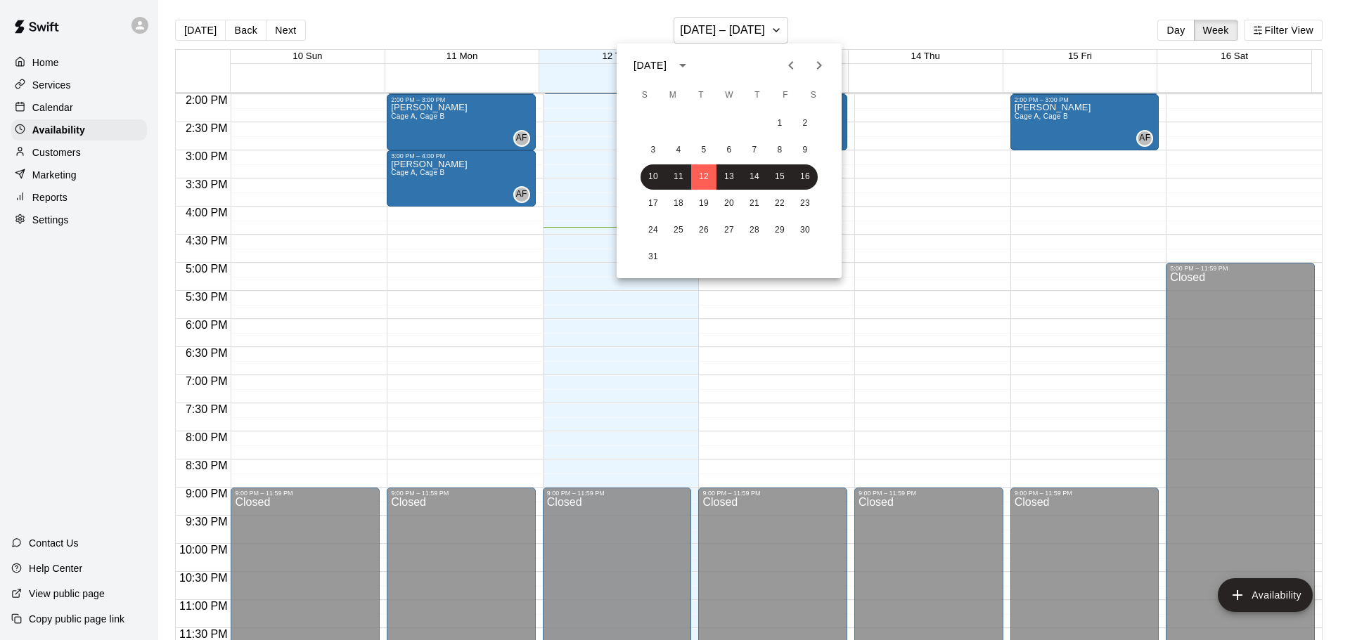
click at [799, 293] on div at bounding box center [675, 320] width 1350 height 640
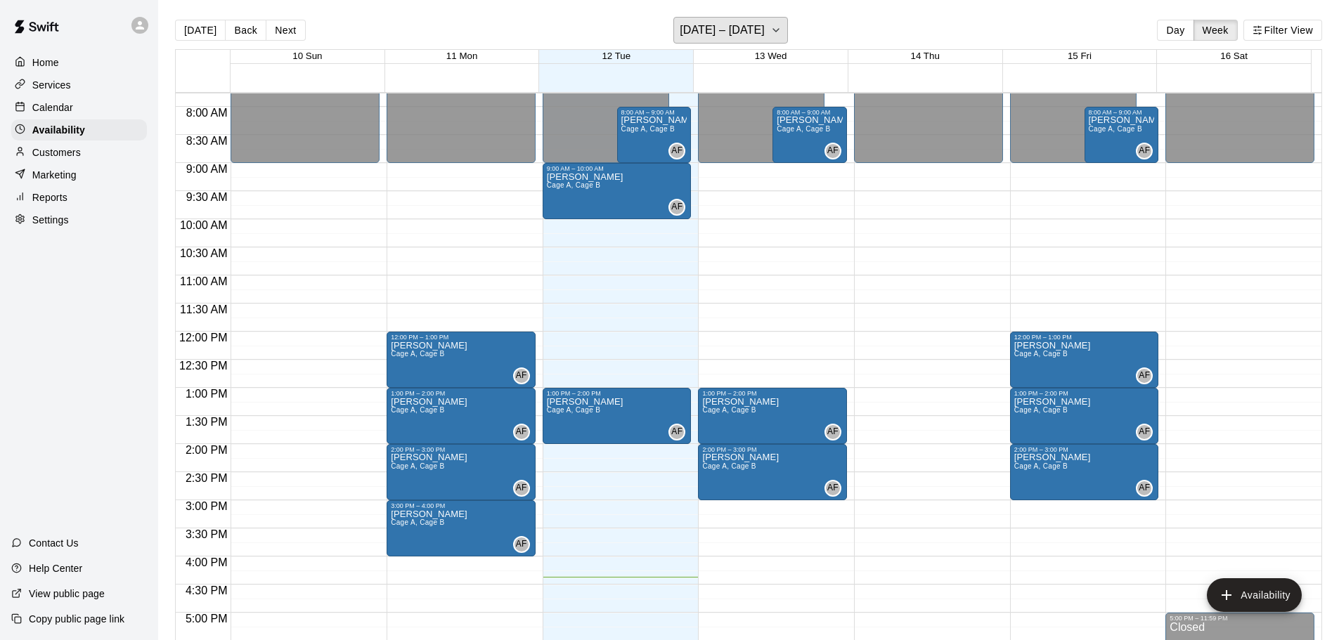
scroll to position [436, 0]
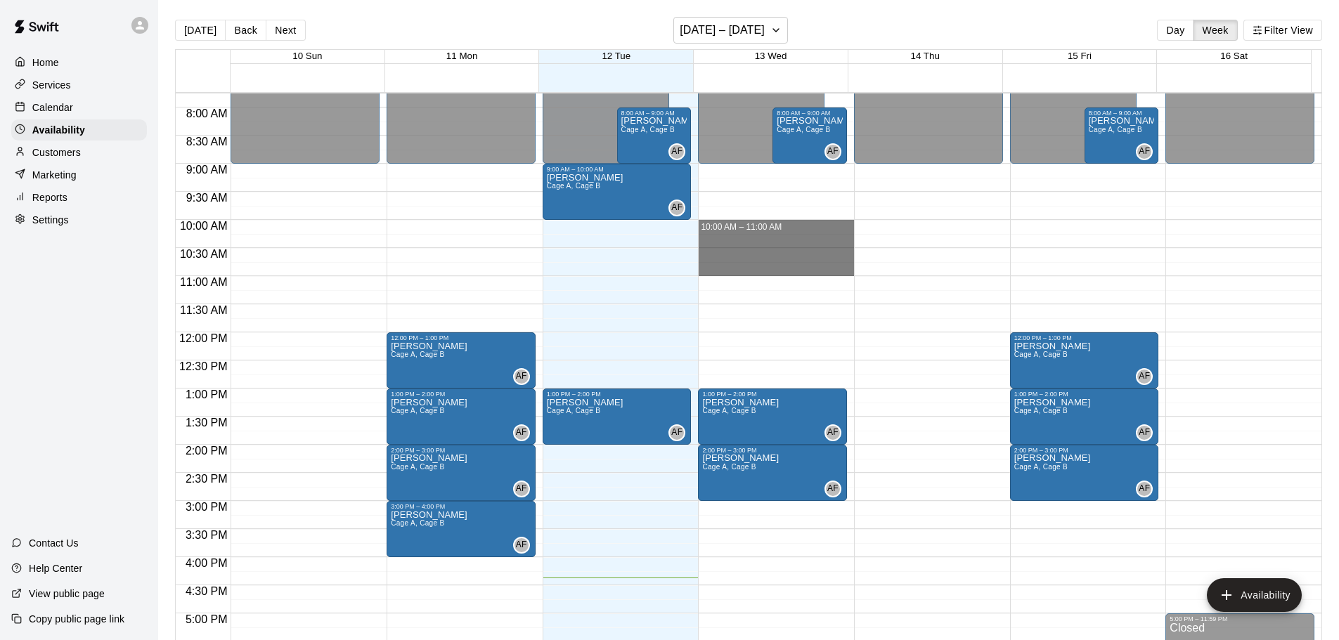
drag, startPoint x: 699, startPoint y: 223, endPoint x: 710, endPoint y: 265, distance: 43.7
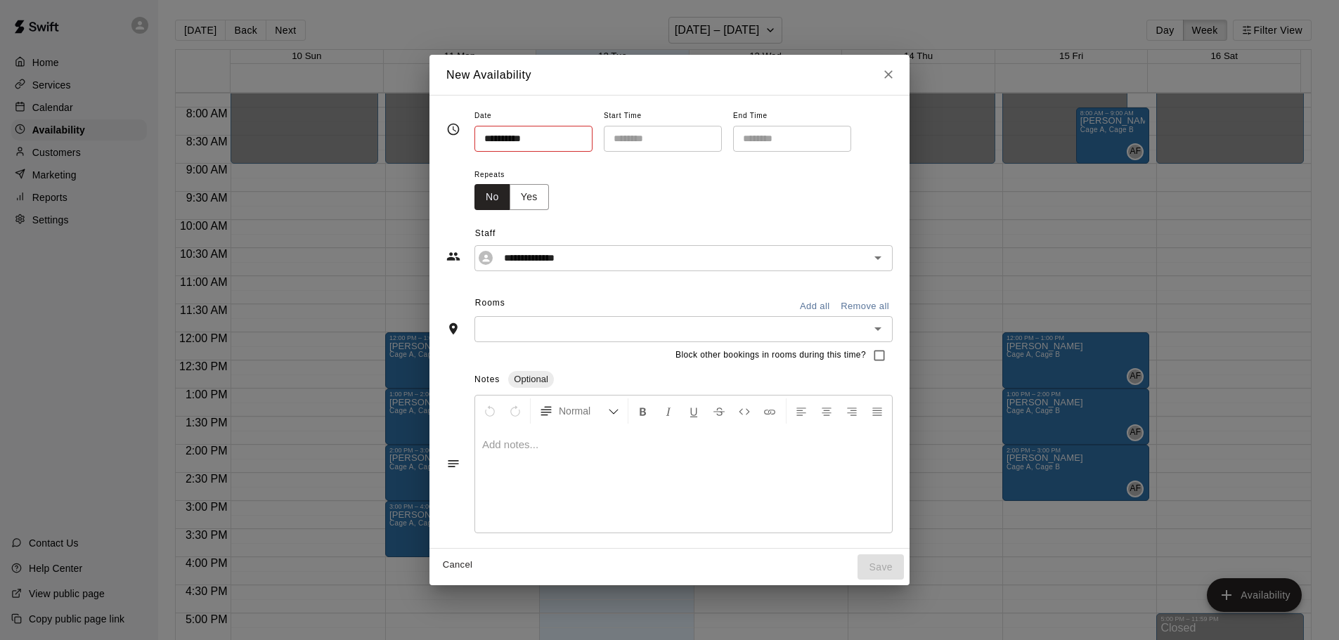
type input "**********"
type input "********"
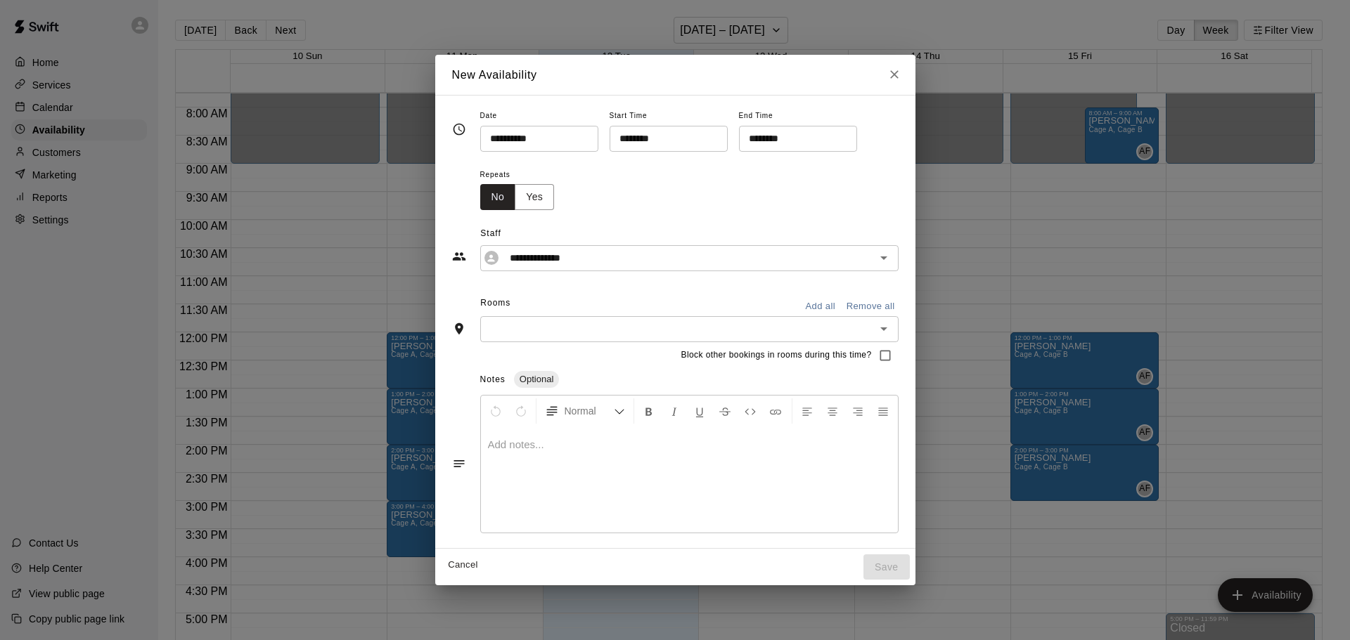
click at [808, 302] on button "Add all" at bounding box center [820, 307] width 45 height 22
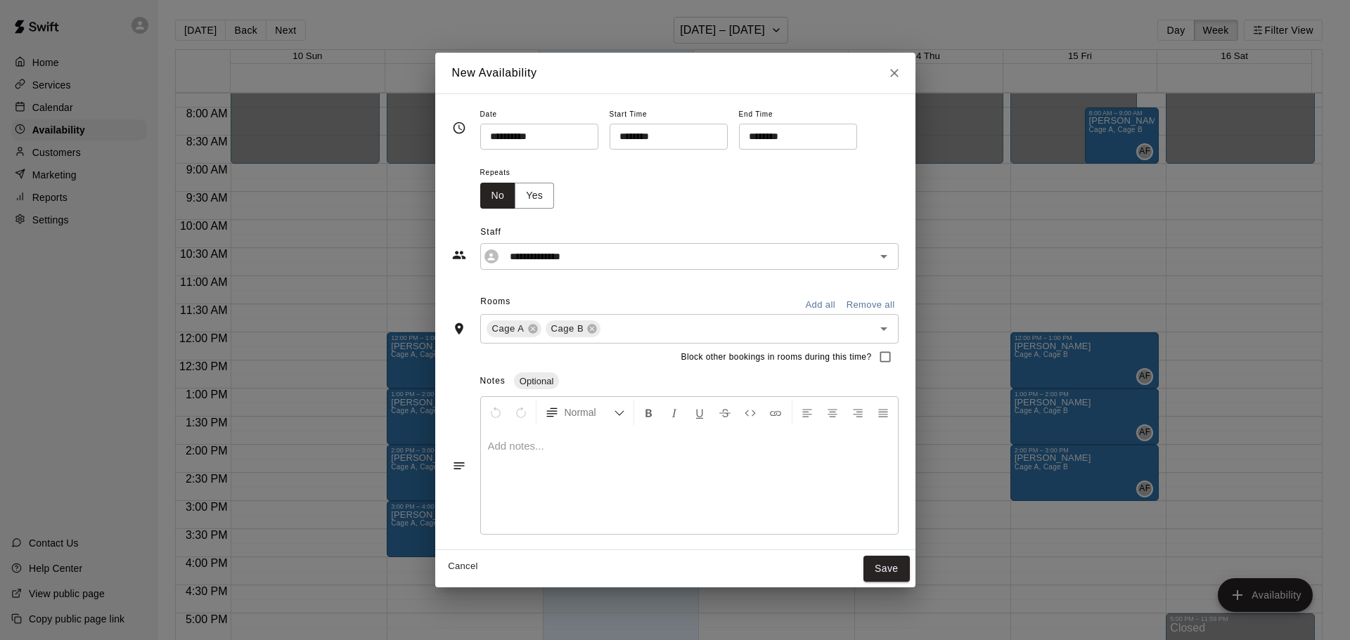
click at [893, 578] on button "Save" at bounding box center [886, 569] width 46 height 26
